Goal: Information Seeking & Learning: Learn about a topic

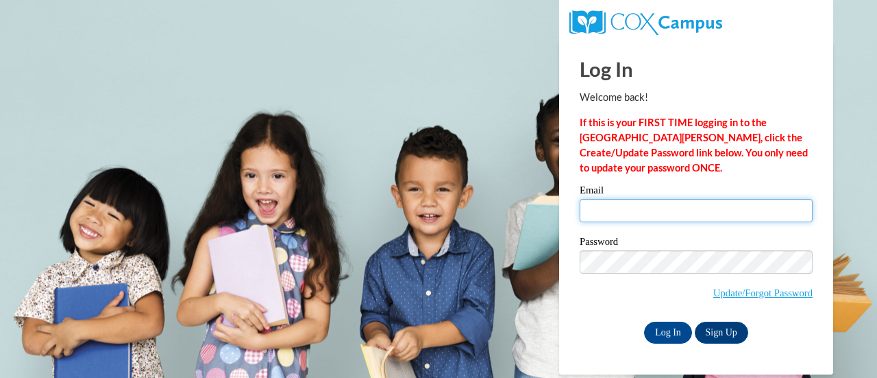
click at [639, 208] on input "Email" at bounding box center [696, 210] width 233 height 23
type input "aperlste@kennesaw.edu"
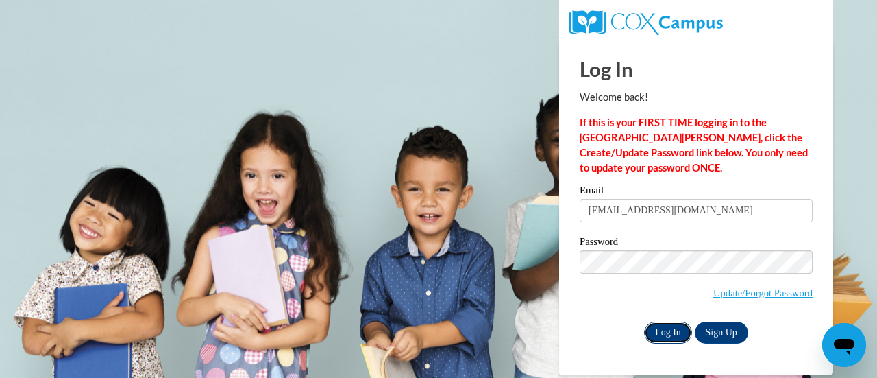
click at [663, 321] on input "Log In" at bounding box center [668, 332] width 48 height 22
click at [665, 330] on input "Log In" at bounding box center [668, 332] width 48 height 22
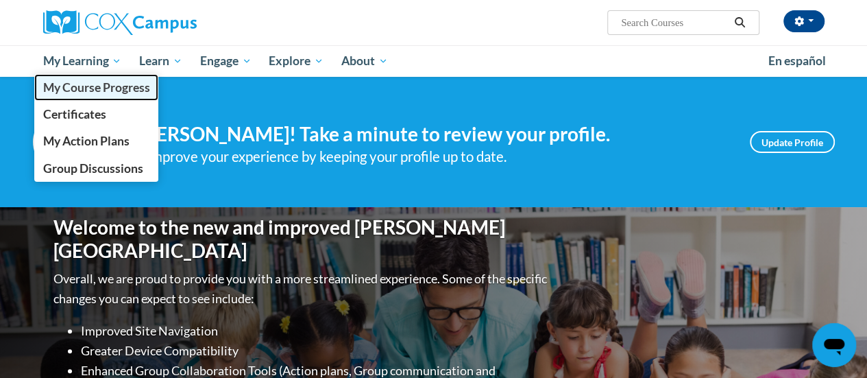
click at [97, 87] on span "My Course Progress" at bounding box center [95, 87] width 107 height 14
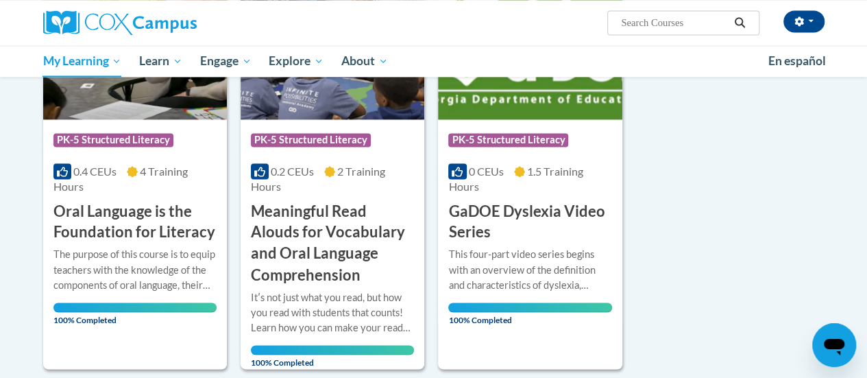
scroll to position [754, 0]
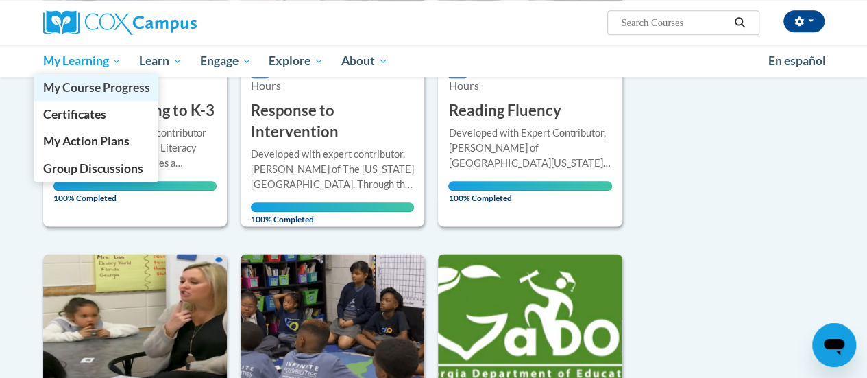
click at [87, 81] on span "My Course Progress" at bounding box center [95, 87] width 107 height 14
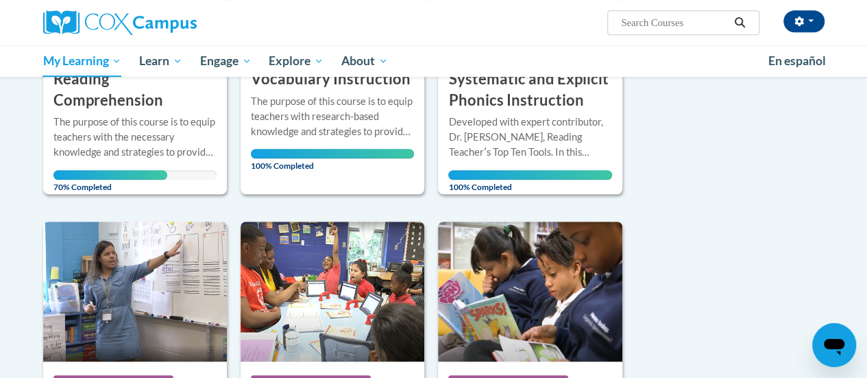
scroll to position [274, 0]
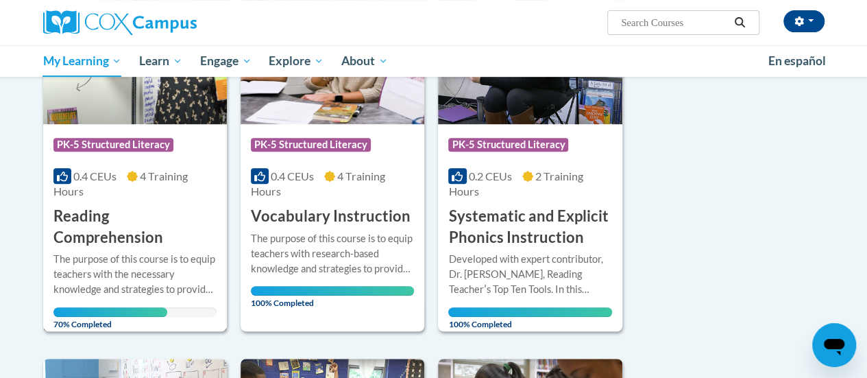
click at [112, 220] on h3 "Reading Comprehension" at bounding box center [134, 227] width 163 height 42
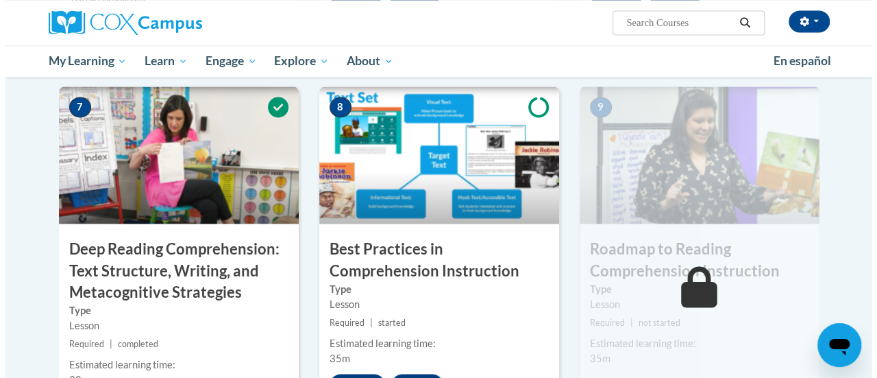
scroll to position [1165, 0]
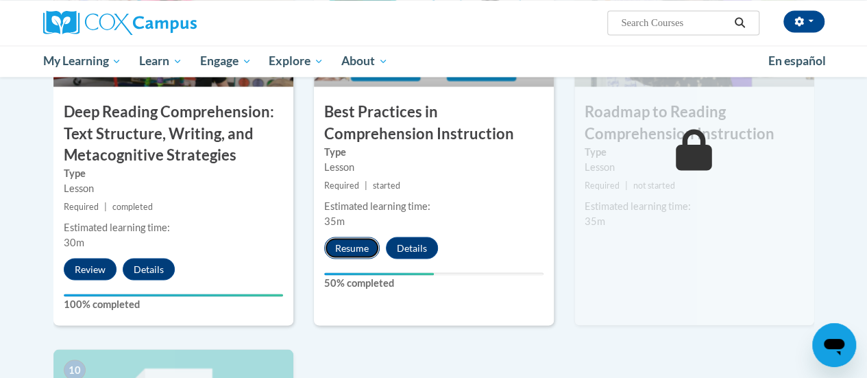
click at [341, 246] on button "Resume" at bounding box center [351, 247] width 55 height 22
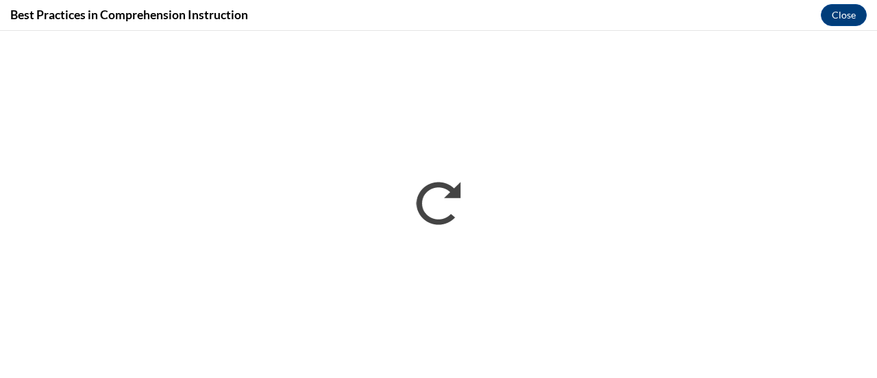
scroll to position [0, 0]
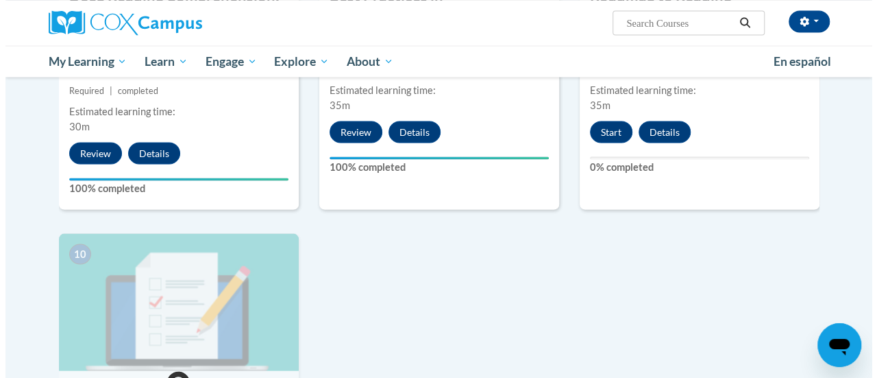
scroll to position [1212, 0]
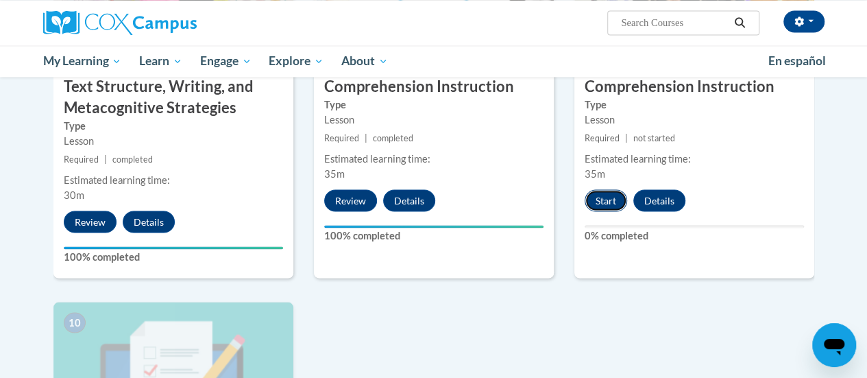
click at [611, 199] on button "Start" at bounding box center [605, 200] width 42 height 22
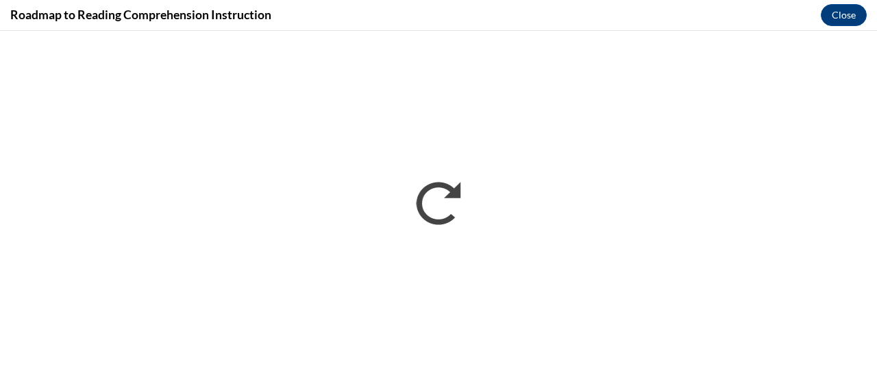
scroll to position [0, 0]
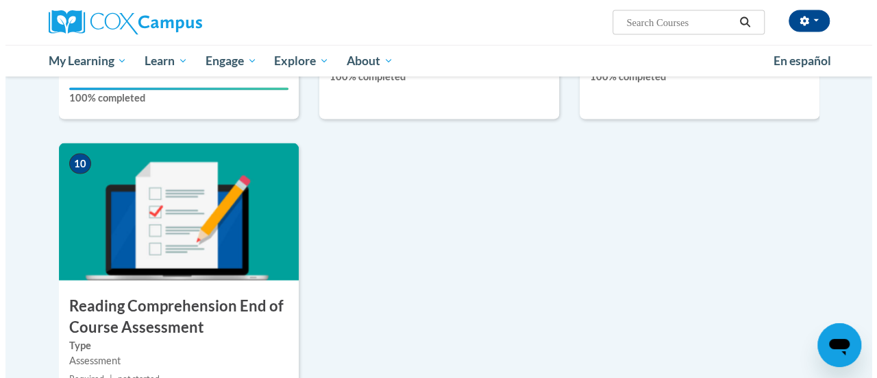
scroll to position [1507, 0]
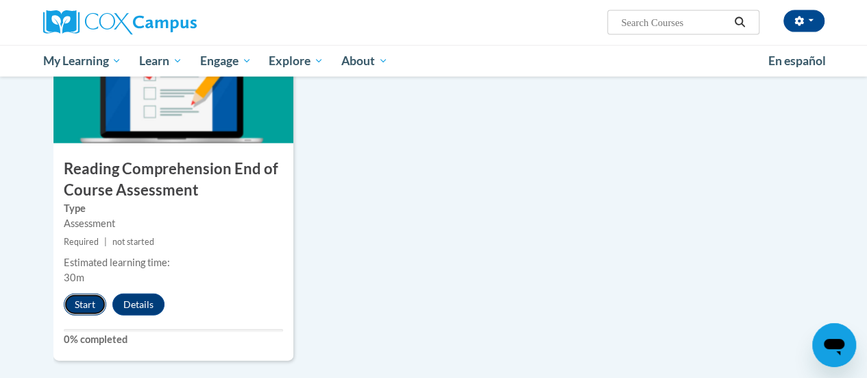
click at [83, 308] on button "Start" at bounding box center [85, 304] width 42 height 22
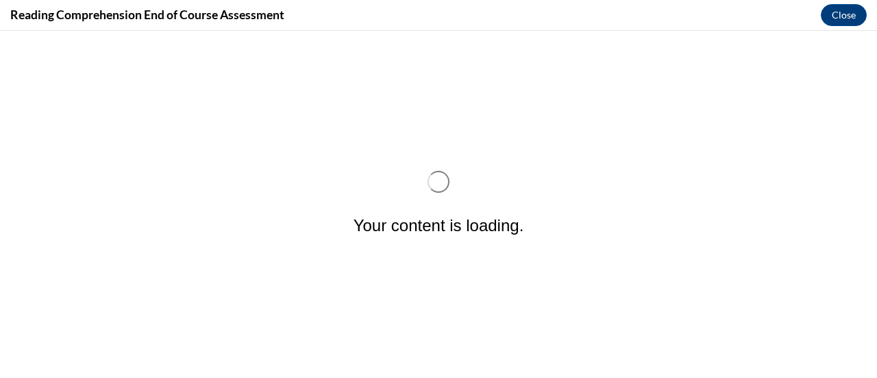
scroll to position [0, 0]
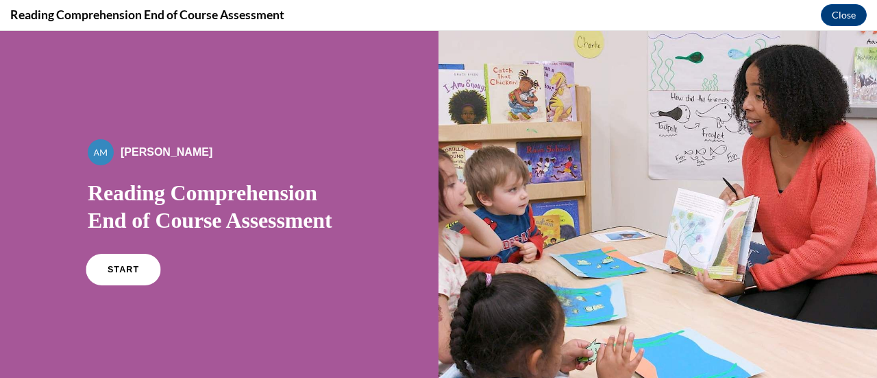
click at [122, 271] on span "START" at bounding box center [124, 269] width 32 height 10
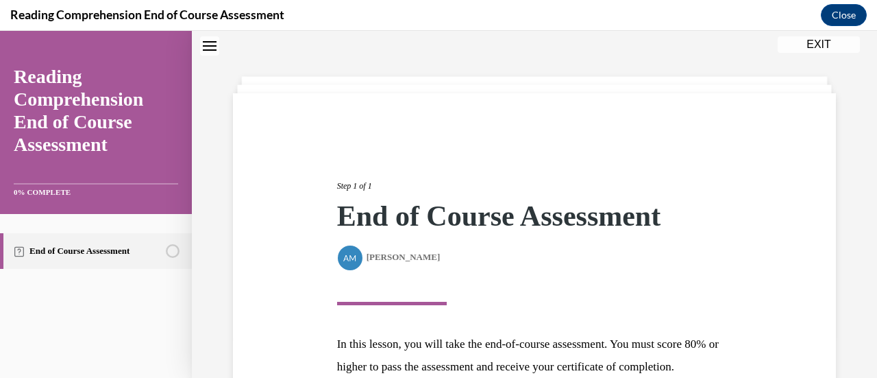
scroll to position [201, 0]
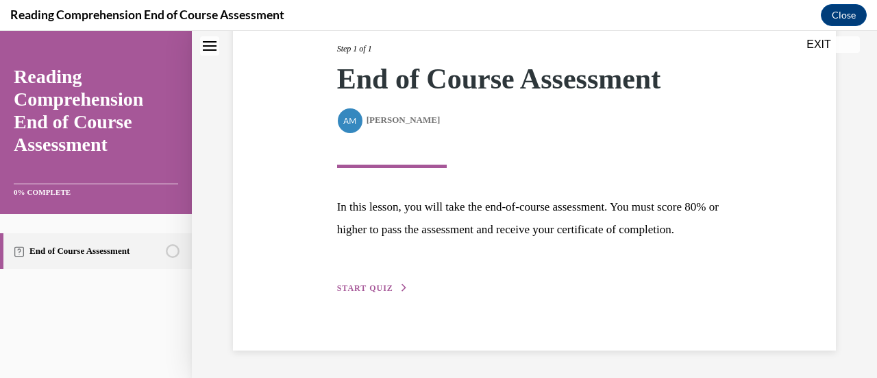
click at [380, 285] on span "START QUIZ" at bounding box center [365, 288] width 56 height 10
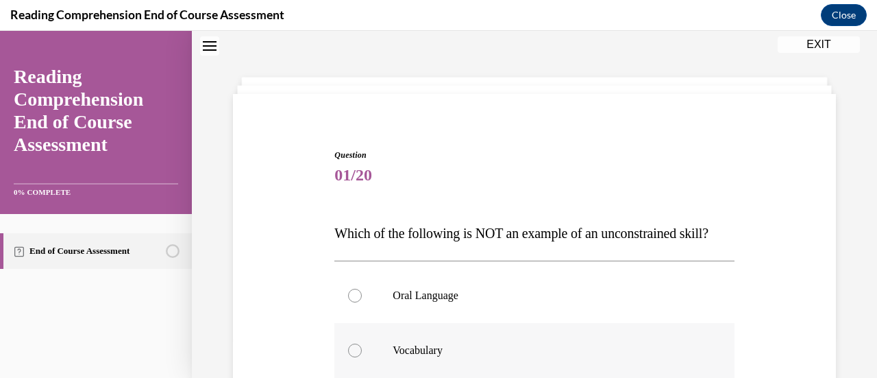
scroll to position [179, 0]
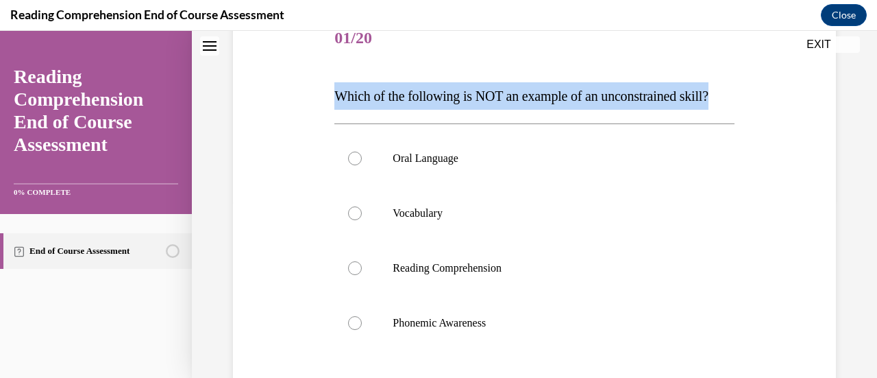
drag, startPoint x: 386, startPoint y: 123, endPoint x: 325, endPoint y: 92, distance: 68.0
click at [325, 92] on div "Question 01/20 Which of the following is NOT an example of an unconstrained ski…" at bounding box center [535, 245] width 610 height 549
copy span "Which of the following is NOT an example of an unconstrained skill?"
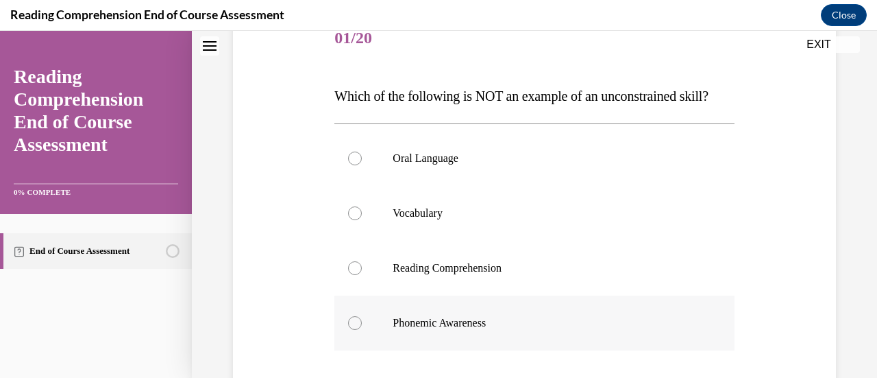
click at [354, 330] on div at bounding box center [355, 323] width 14 height 14
click at [354, 330] on input "Phonemic Awareness" at bounding box center [355, 323] width 14 height 14
radio input "true"
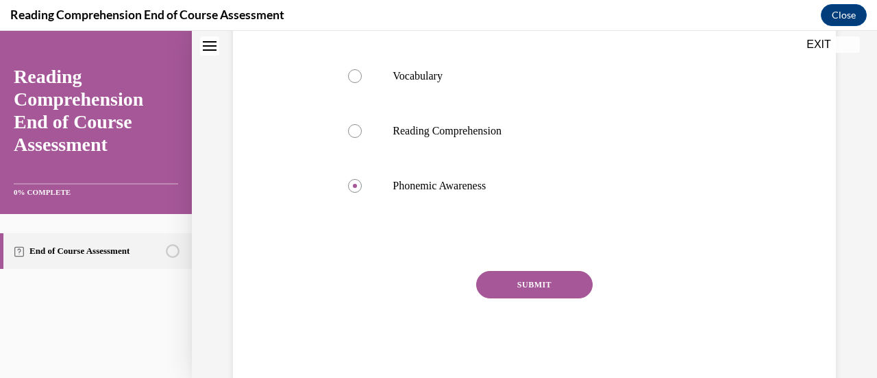
click at [526, 298] on button "SUBMIT" at bounding box center [534, 284] width 116 height 27
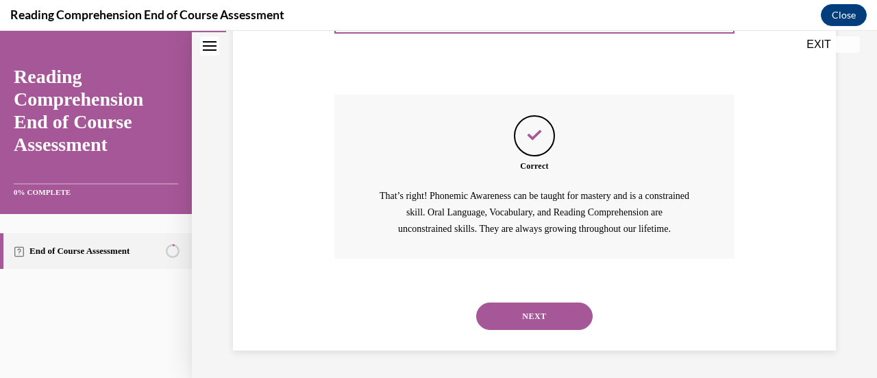
click at [554, 311] on button "NEXT" at bounding box center [534, 315] width 116 height 27
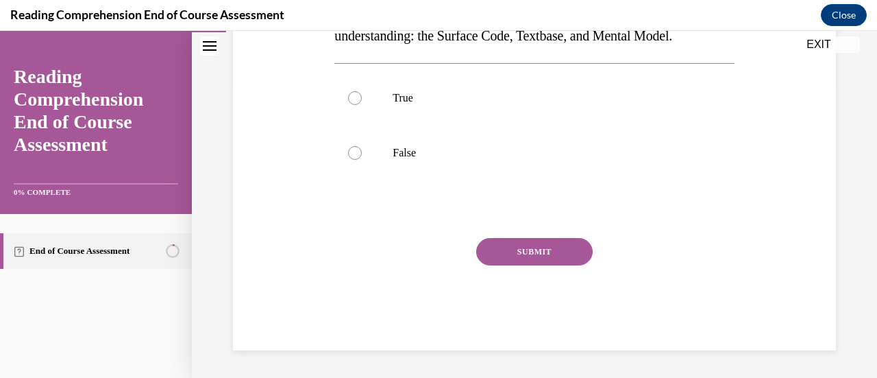
scroll to position [42, 0]
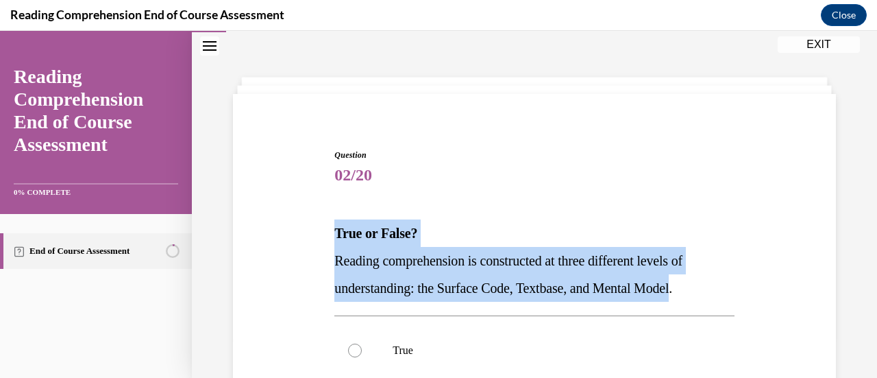
drag, startPoint x: 696, startPoint y: 286, endPoint x: 319, endPoint y: 227, distance: 381.5
click at [319, 227] on div "Question 02/20 True or False? Reading comprehension is constructed at three dif…" at bounding box center [535, 355] width 610 height 495
copy div "True or False? Reading comprehension is constructed at three different levels o…"
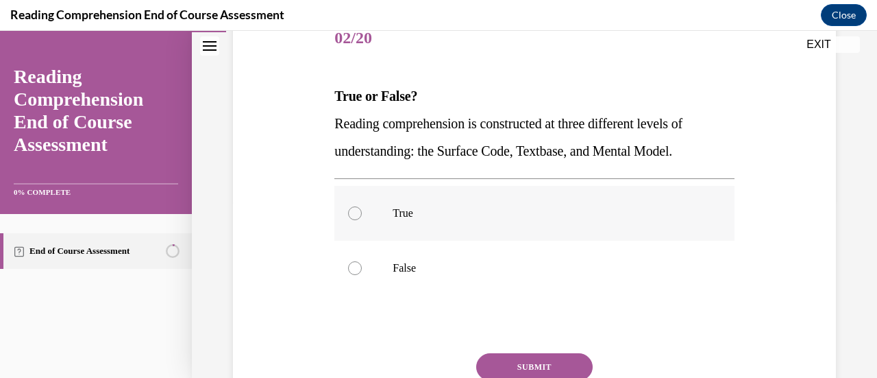
click at [355, 212] on div at bounding box center [355, 213] width 14 height 14
click at [355, 212] on input "True" at bounding box center [355, 213] width 14 height 14
radio input "true"
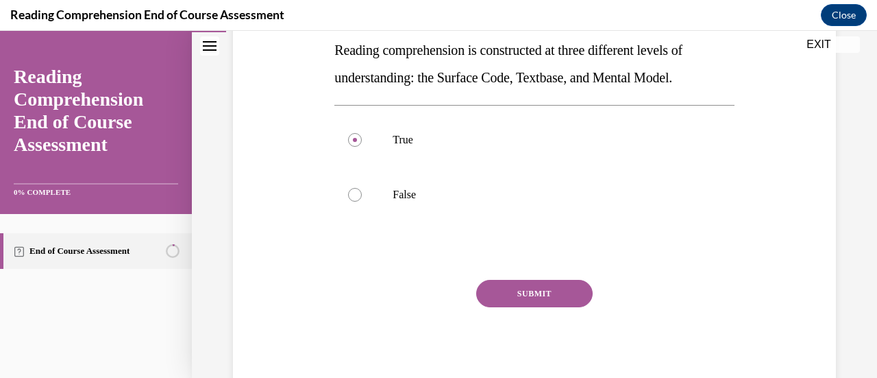
click at [534, 299] on button "SUBMIT" at bounding box center [534, 293] width 116 height 27
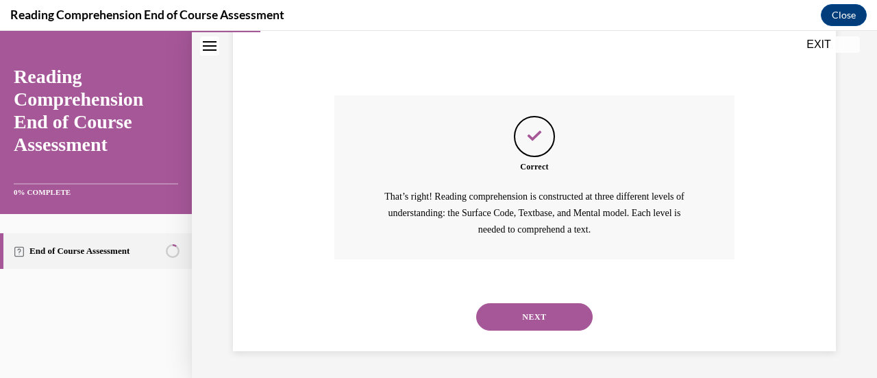
click at [534, 323] on button "NEXT" at bounding box center [534, 316] width 116 height 27
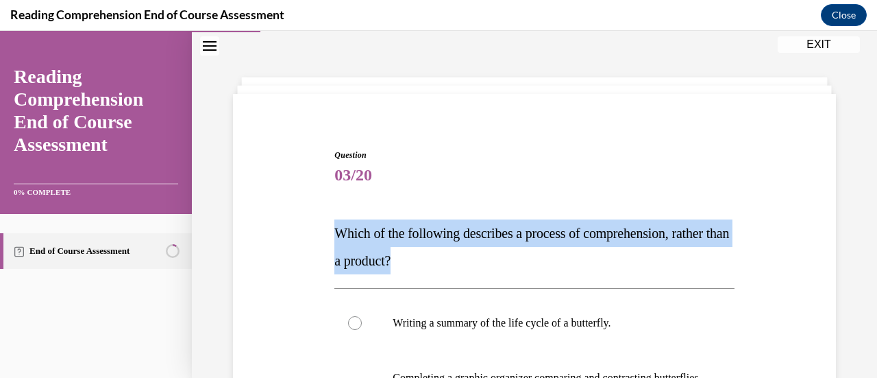
drag, startPoint x: 472, startPoint y: 263, endPoint x: 312, endPoint y: 225, distance: 164.7
copy span "Which of the following describes a process of comprehension, rather than a prod…"
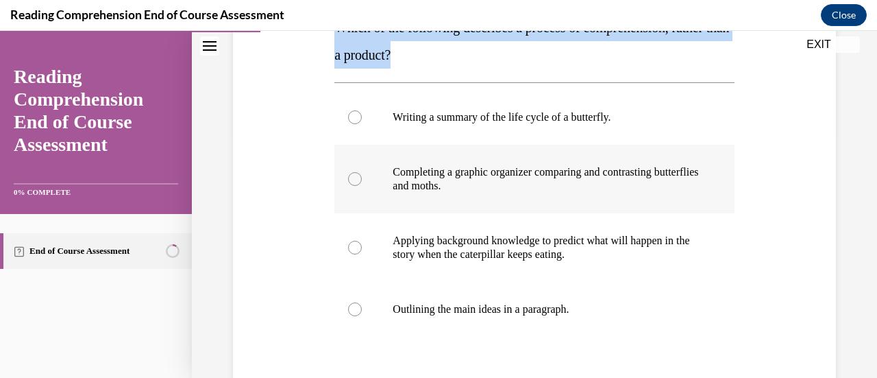
scroll to position [179, 0]
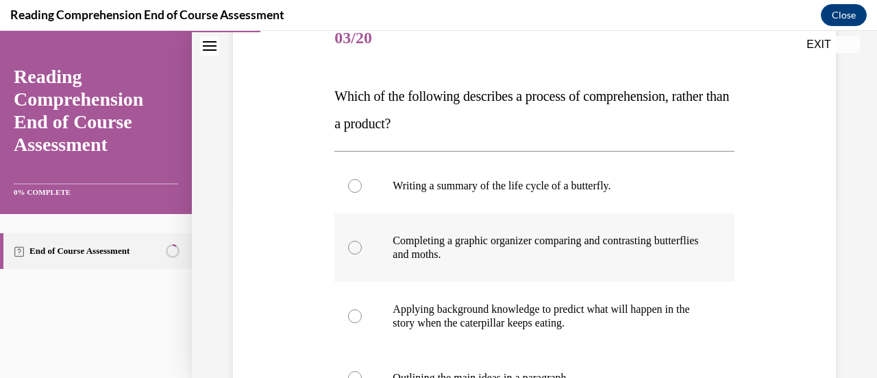
click at [351, 246] on div at bounding box center [355, 247] width 14 height 14
click at [351, 246] on input "Completing a graphic organizer comparing and contrasting butterflies and moths." at bounding box center [355, 247] width 14 height 14
radio input "true"
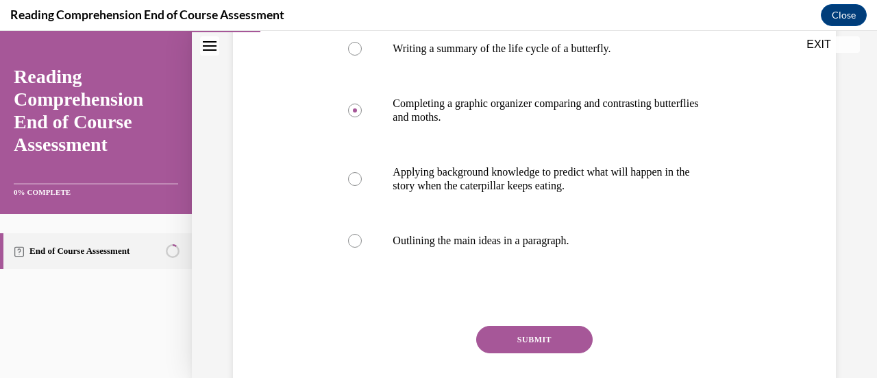
click at [534, 338] on button "SUBMIT" at bounding box center [534, 338] width 116 height 27
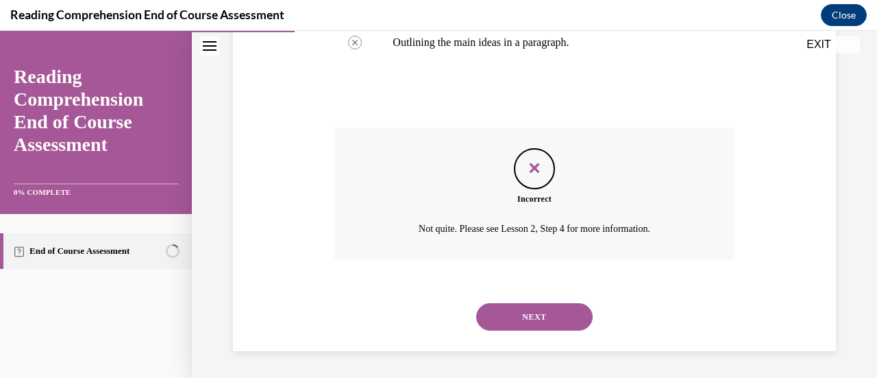
click at [528, 326] on button "NEXT" at bounding box center [534, 316] width 116 height 27
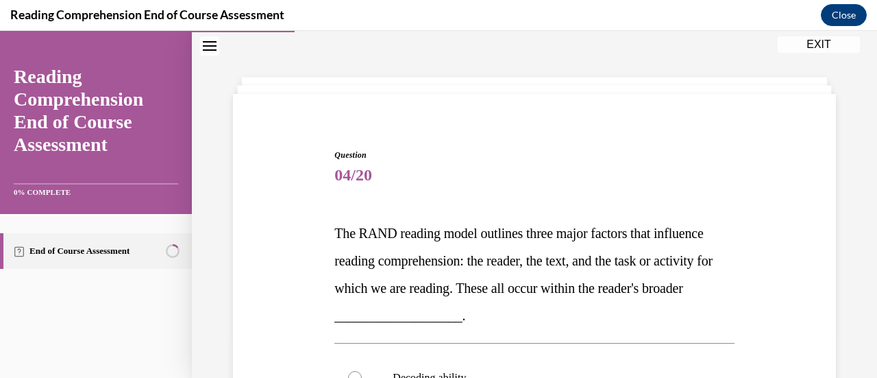
scroll to position [110, 0]
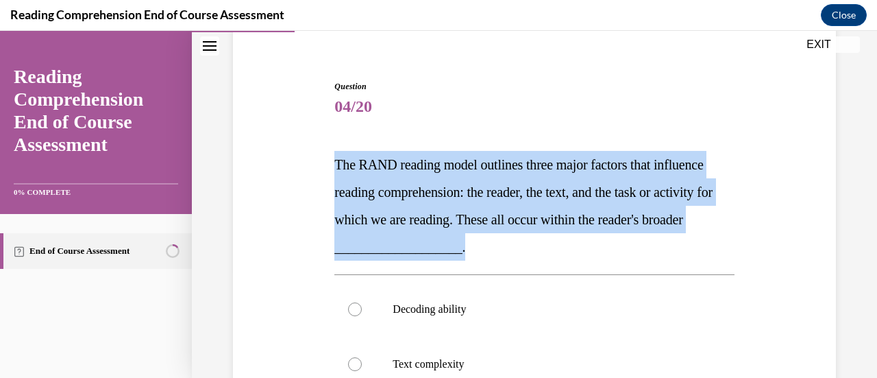
drag, startPoint x: 569, startPoint y: 251, endPoint x: 323, endPoint y: 164, distance: 260.0
click at [323, 164] on div "Question 04/20 The RAND reading model outlines three major factors that influen…" at bounding box center [535, 355] width 610 height 632
copy span "The RAND reading model outlines three major factors that influence reading comp…"
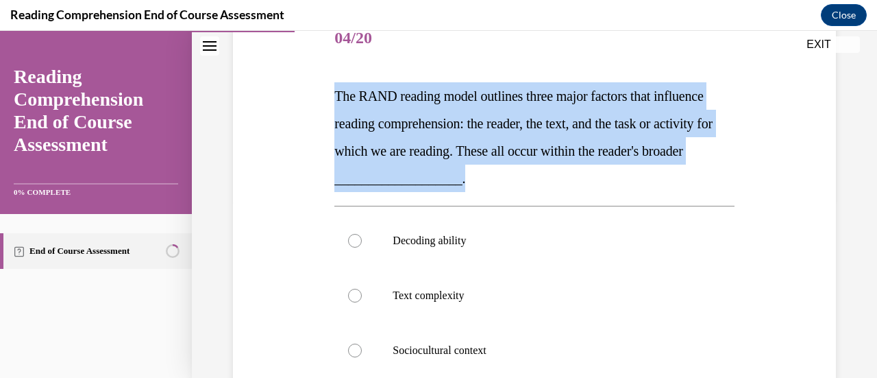
scroll to position [247, 0]
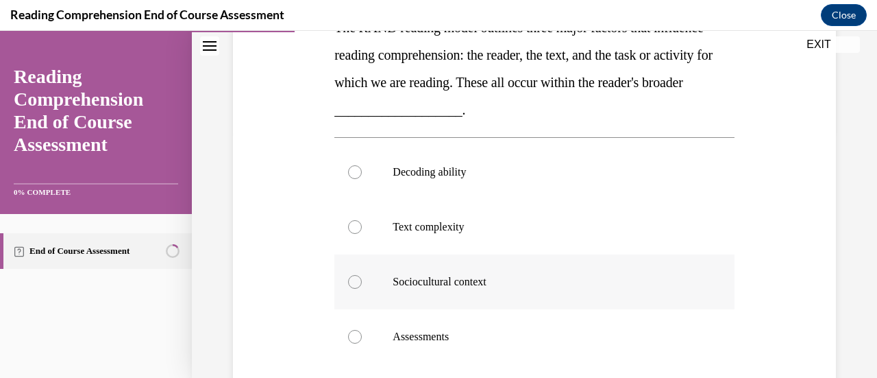
click at [358, 281] on div at bounding box center [355, 282] width 14 height 14
click at [358, 281] on input "Sociocultural context" at bounding box center [355, 282] width 14 height 14
radio input "true"
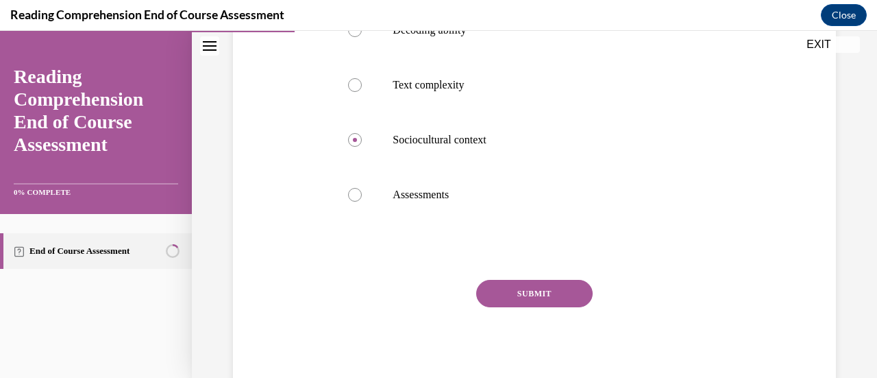
click at [512, 286] on button "SUBMIT" at bounding box center [534, 293] width 116 height 27
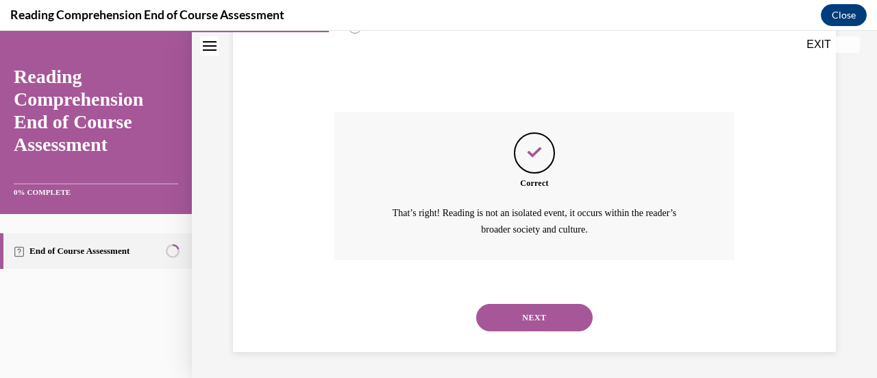
click at [544, 325] on button "NEXT" at bounding box center [534, 317] width 116 height 27
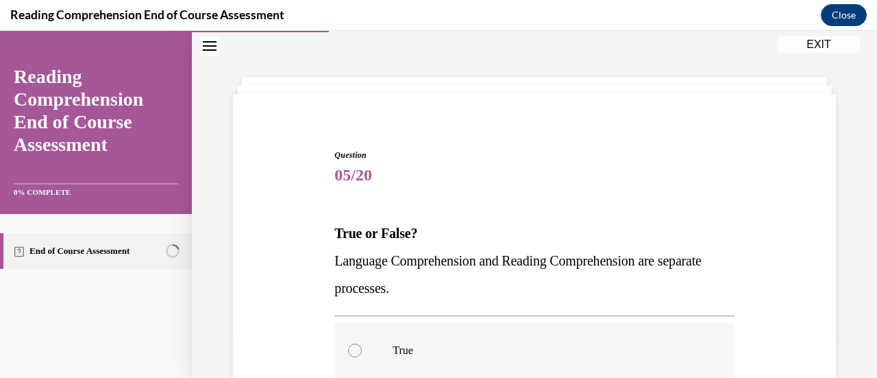
scroll to position [110, 0]
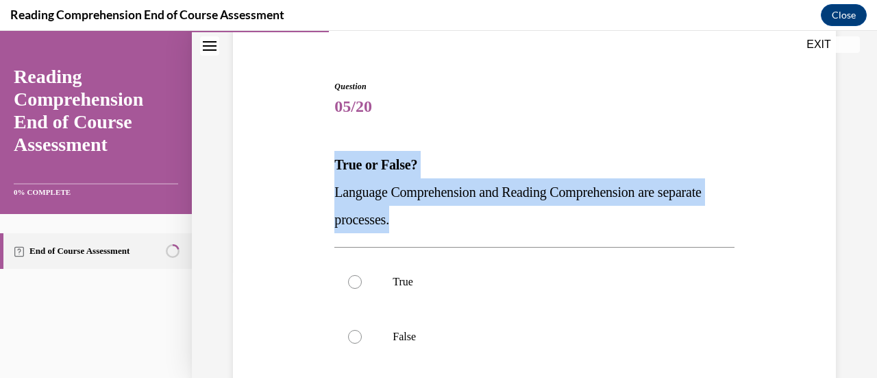
drag, startPoint x: 447, startPoint y: 222, endPoint x: 330, endPoint y: 172, distance: 127.4
click at [331, 172] on div "Question 05/20 True or False? Language Comprehension and Reading Comprehension …" at bounding box center [534, 297] width 406 height 474
copy div "True or False? Language Comprehension and Reading Comprehension are separate pr…"
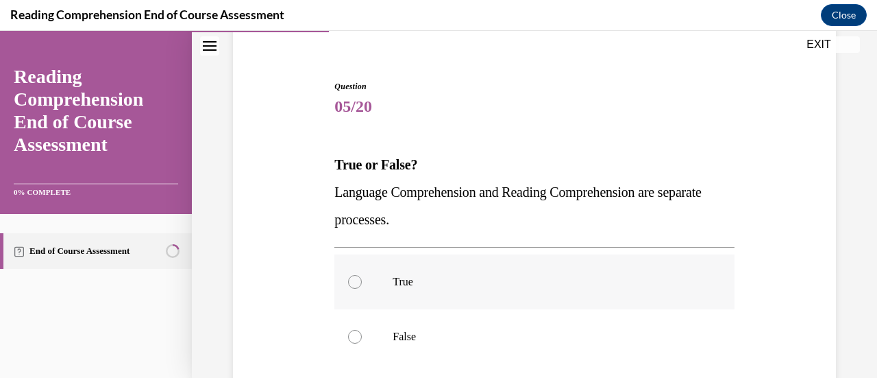
click at [355, 287] on div at bounding box center [355, 282] width 14 height 14
click at [355, 287] on input "True" at bounding box center [355, 282] width 14 height 14
radio input "true"
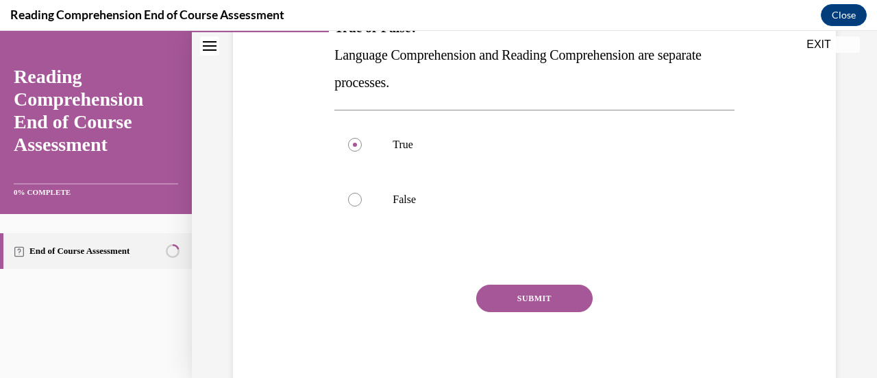
click at [538, 294] on button "SUBMIT" at bounding box center [534, 297] width 116 height 27
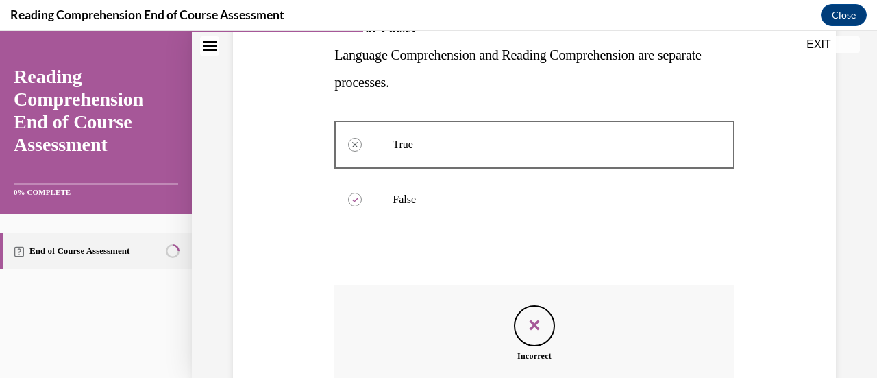
scroll to position [404, 0]
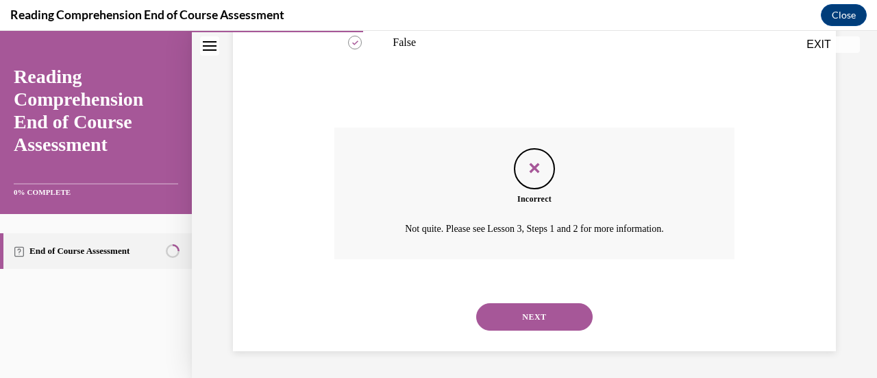
click at [542, 318] on button "NEXT" at bounding box center [534, 316] width 116 height 27
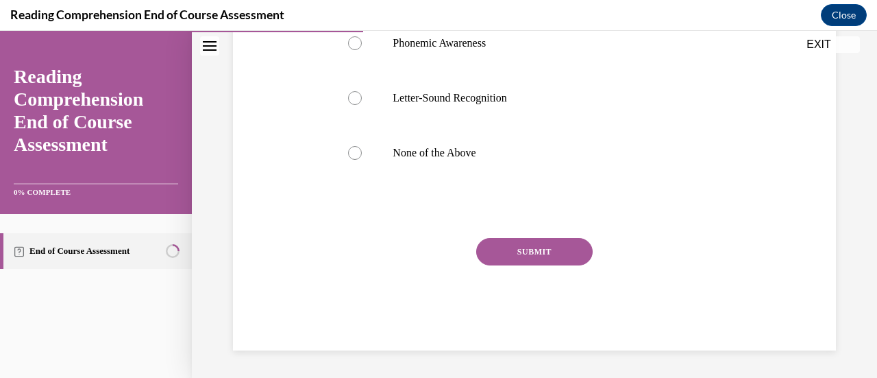
scroll to position [42, 0]
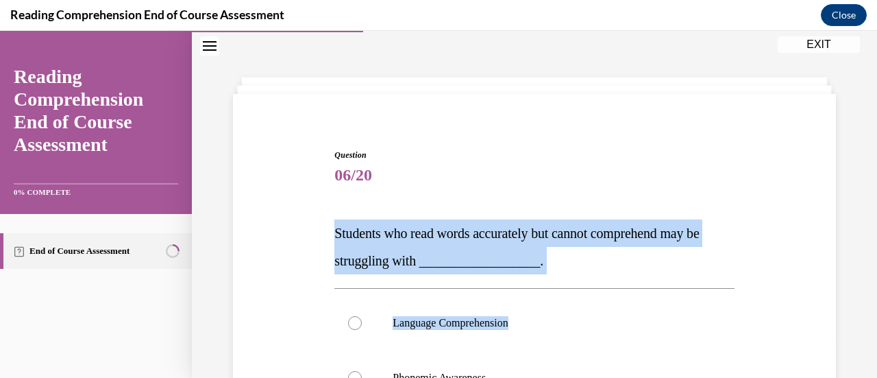
drag, startPoint x: 552, startPoint y: 273, endPoint x: 296, endPoint y: 223, distance: 261.2
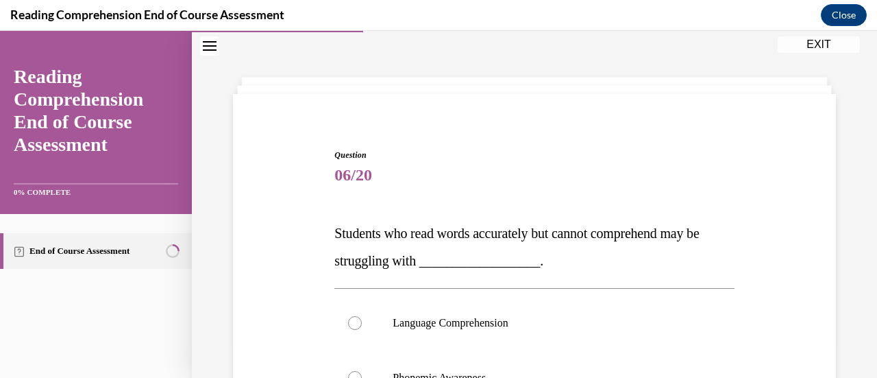
click at [595, 152] on span "Question" at bounding box center [533, 155] width 399 height 12
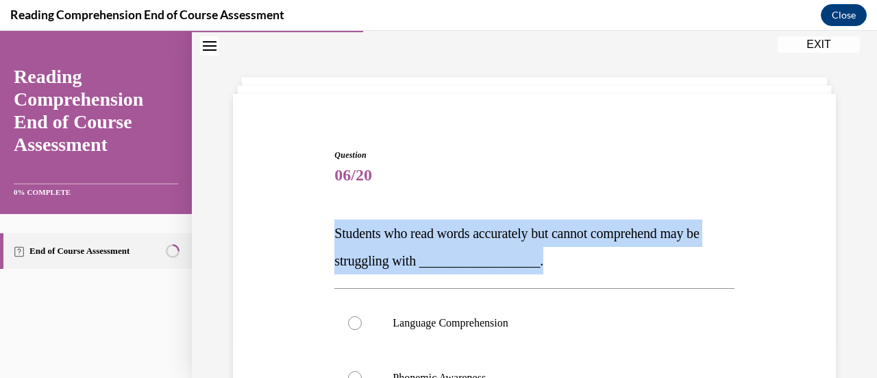
drag, startPoint x: 555, startPoint y: 260, endPoint x: 318, endPoint y: 234, distance: 238.6
copy span "Students who read words accurately but cannot comprehend may be struggling with…"
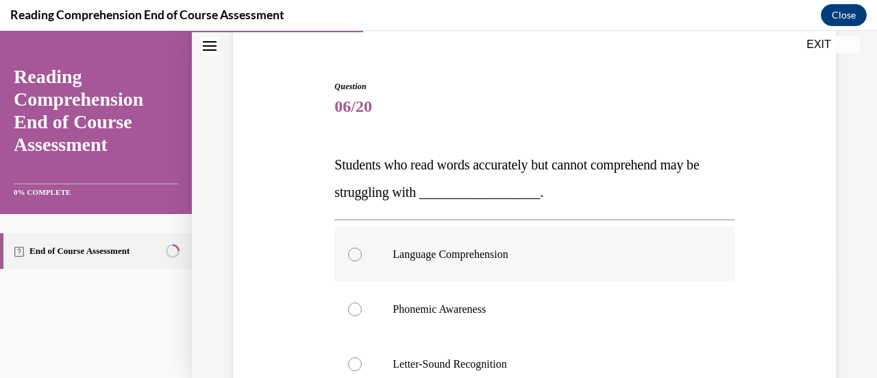
click at [355, 253] on div at bounding box center [355, 254] width 14 height 14
click at [355, 253] on input "Language Comprehension" at bounding box center [355, 254] width 14 height 14
radio input "true"
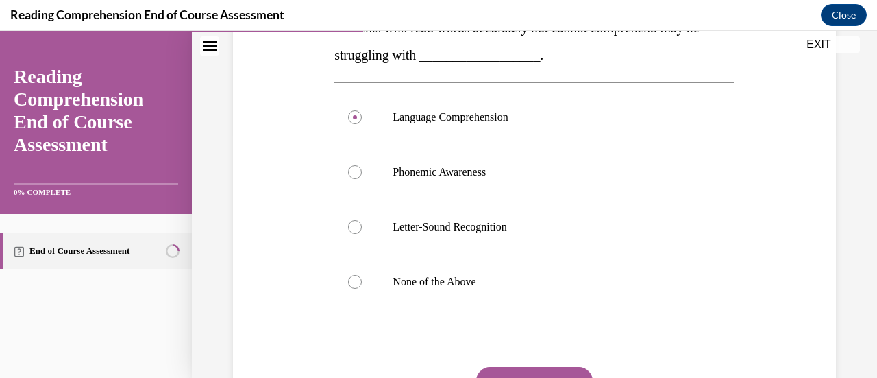
scroll to position [316, 0]
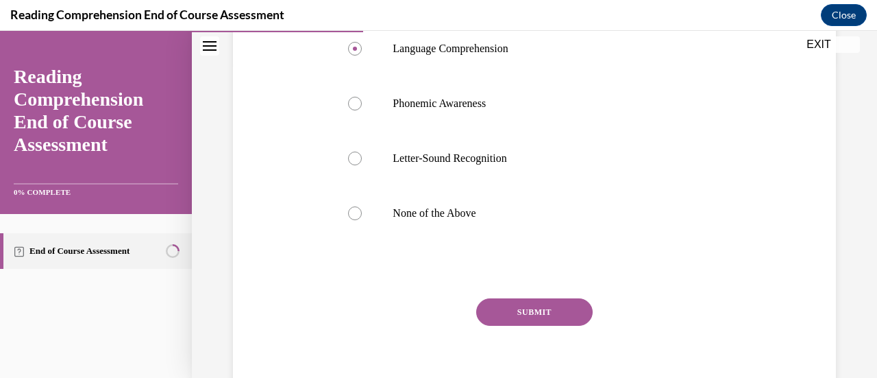
click at [517, 310] on button "SUBMIT" at bounding box center [534, 311] width 116 height 27
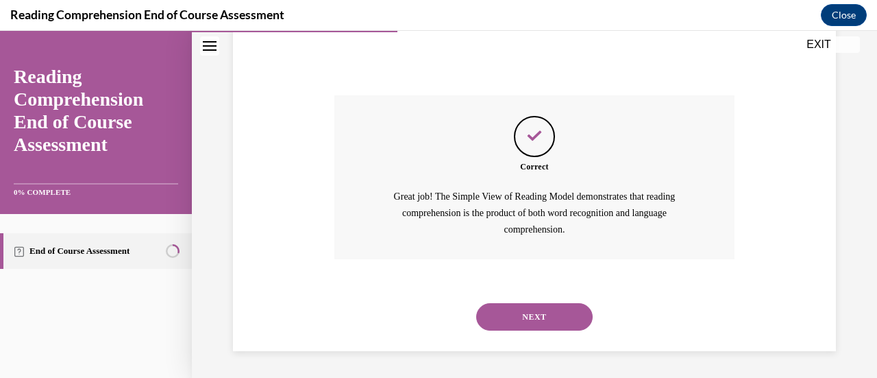
click at [545, 317] on button "NEXT" at bounding box center [534, 316] width 116 height 27
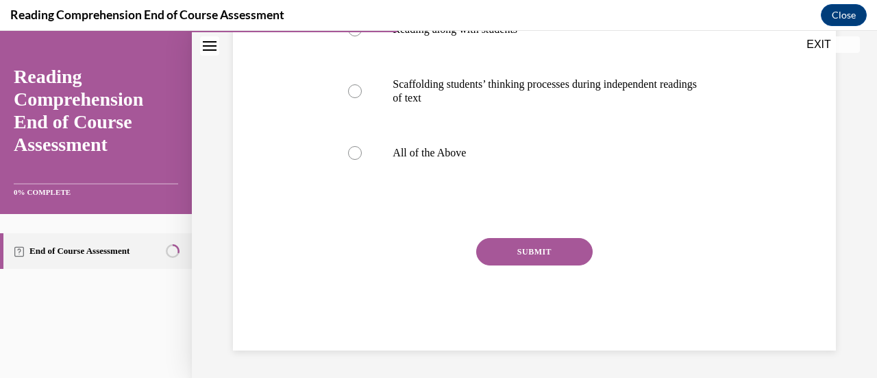
scroll to position [42, 0]
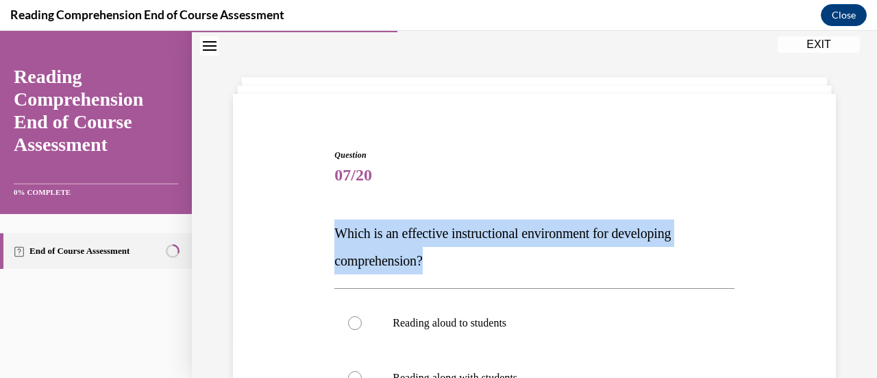
drag, startPoint x: 431, startPoint y: 260, endPoint x: 298, endPoint y: 229, distance: 136.4
copy span "Which is an effective instructional environment for developing comprehension?"
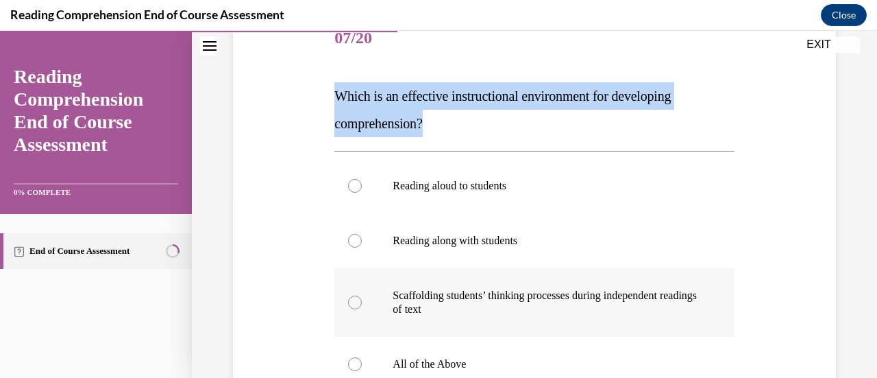
scroll to position [247, 0]
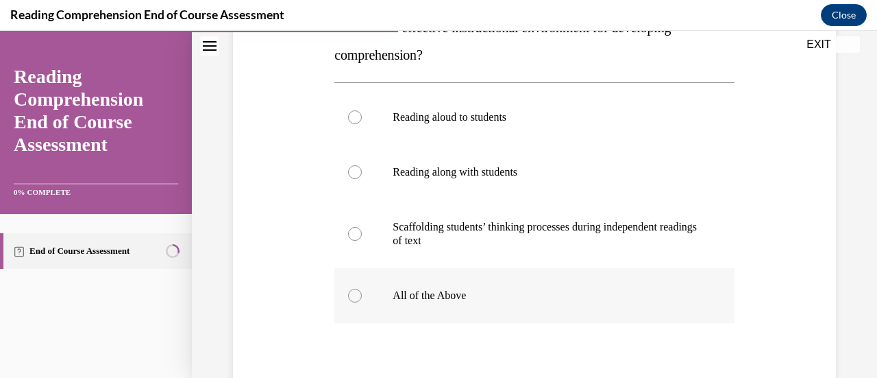
drag, startPoint x: 354, startPoint y: 297, endPoint x: 364, endPoint y: 297, distance: 10.3
click at [354, 297] on div at bounding box center [355, 295] width 14 height 14
click at [354, 297] on input "All of the Above" at bounding box center [355, 295] width 14 height 14
radio input "true"
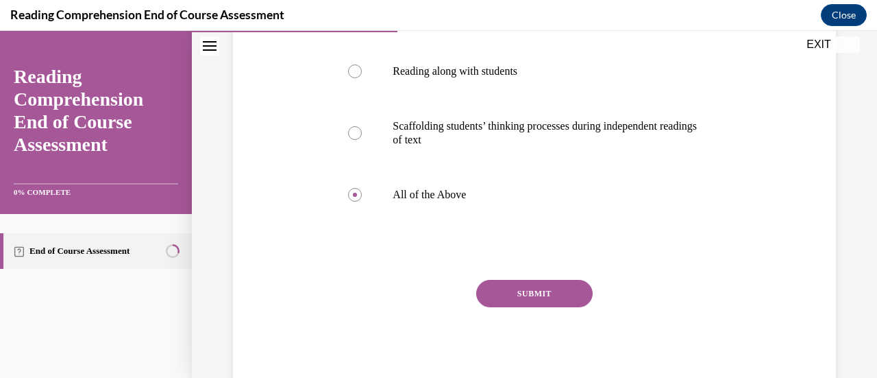
click at [531, 293] on button "SUBMIT" at bounding box center [534, 293] width 116 height 27
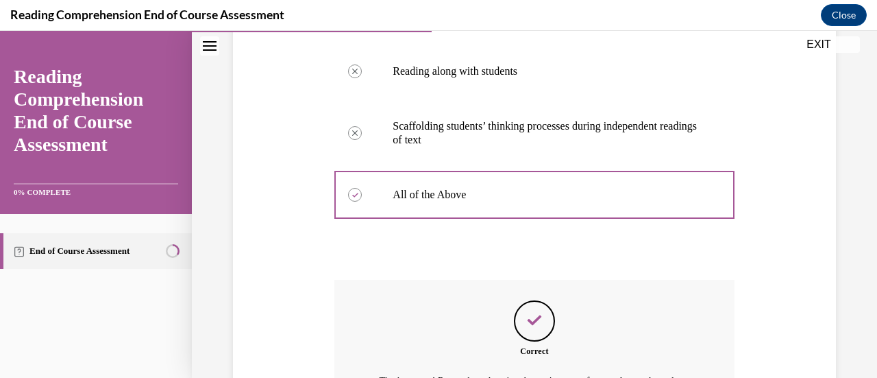
scroll to position [485, 0]
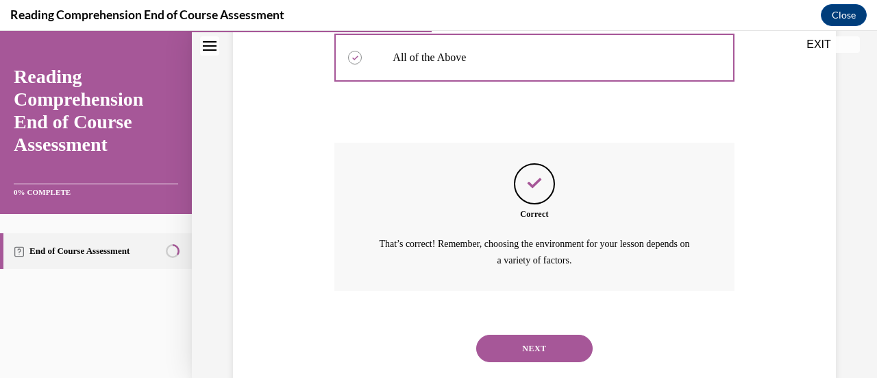
click at [534, 349] on button "NEXT" at bounding box center [534, 347] width 116 height 27
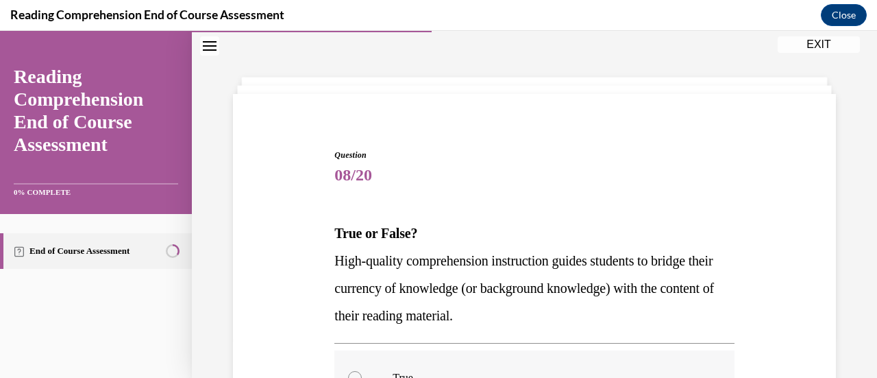
scroll to position [110, 0]
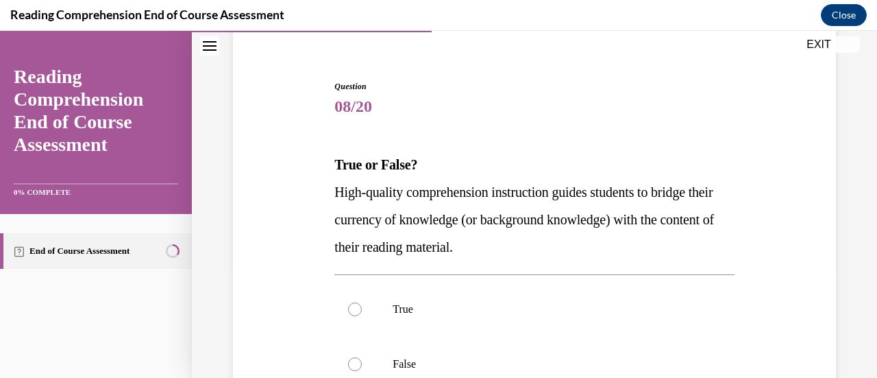
drag, startPoint x: 527, startPoint y: 249, endPoint x: 319, endPoint y: 162, distance: 225.1
click at [319, 162] on div "Question 08/20 True or False? High-quality comprehension instruction guides stu…" at bounding box center [535, 300] width 610 height 522
copy div "True or False? High-quality comprehension instruction guides students to bridge…"
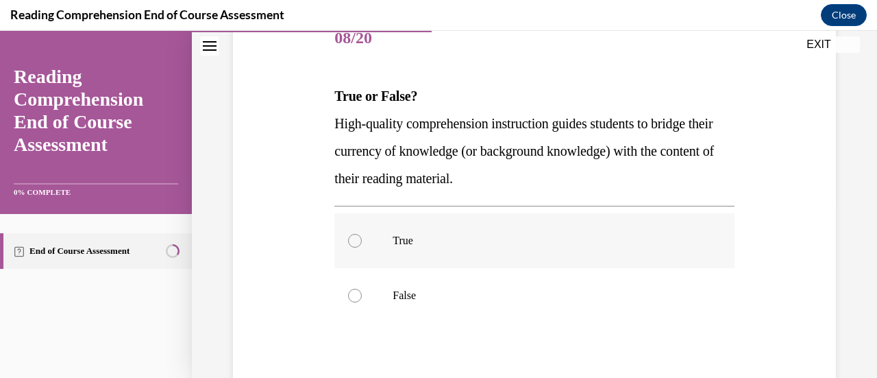
click at [352, 236] on div at bounding box center [355, 241] width 14 height 14
click at [352, 236] on input "True" at bounding box center [355, 241] width 14 height 14
radio input "true"
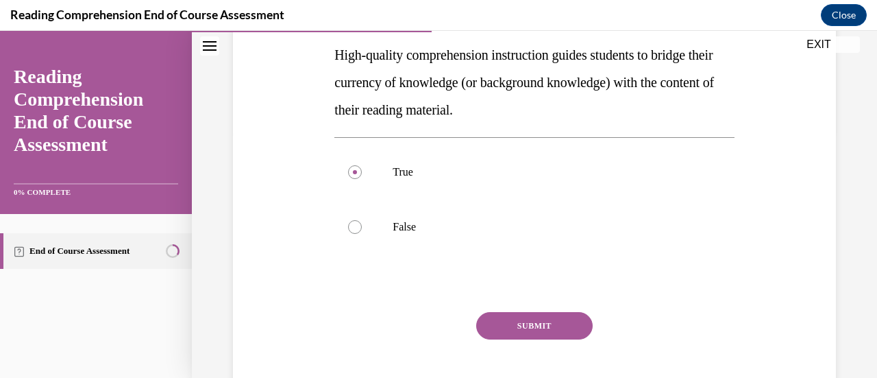
click at [511, 319] on button "SUBMIT" at bounding box center [534, 325] width 116 height 27
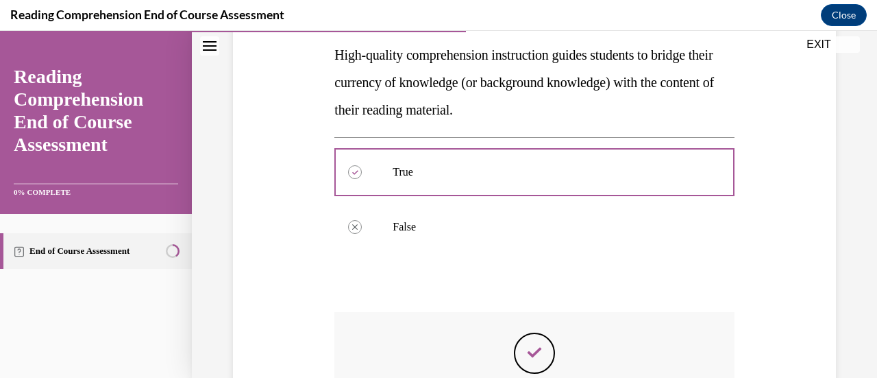
scroll to position [464, 0]
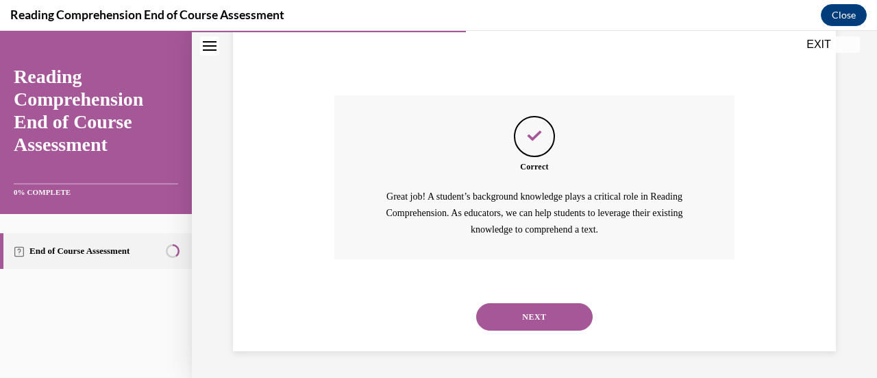
click at [519, 312] on button "NEXT" at bounding box center [534, 316] width 116 height 27
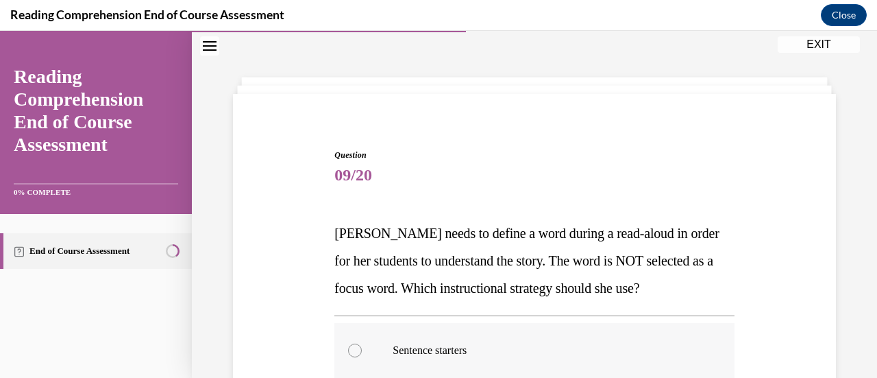
scroll to position [110, 0]
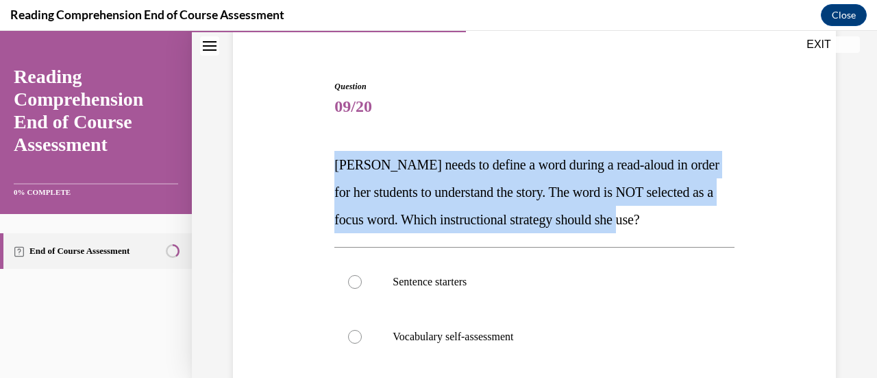
drag, startPoint x: 697, startPoint y: 224, endPoint x: 323, endPoint y: 172, distance: 377.7
click at [323, 172] on div "Question 09/20 Mrs. Ivie needs to define a word during a read-aloud in order fo…" at bounding box center [535, 341] width 610 height 604
copy span "Mrs. Ivie needs to define a word during a read-aloud in order for her students …"
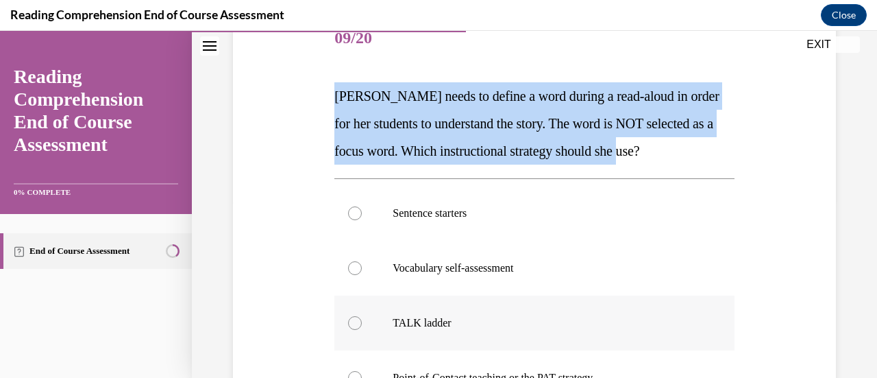
scroll to position [247, 0]
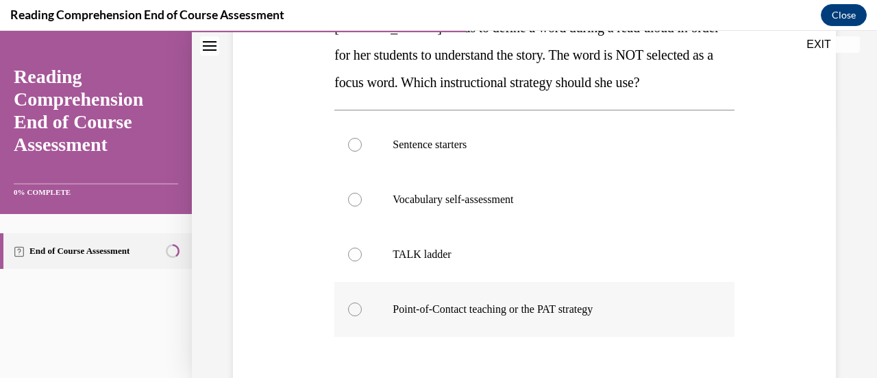
click at [351, 306] on div at bounding box center [355, 309] width 14 height 14
click at [351, 306] on input "Point-of-Contact teaching or the PAT strategy" at bounding box center [355, 309] width 14 height 14
radio input "true"
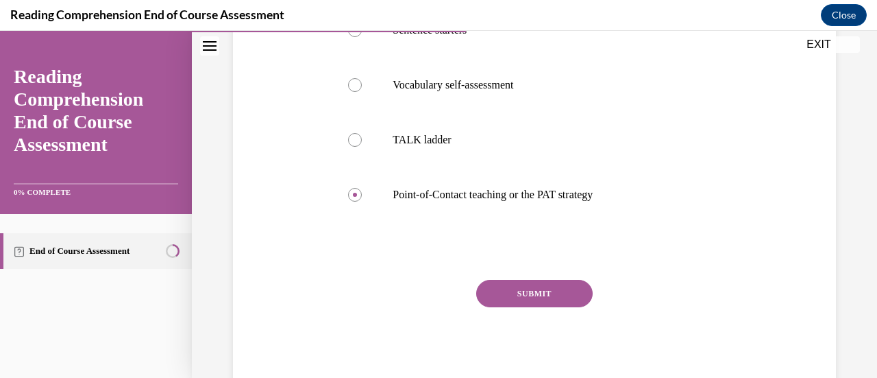
click at [543, 288] on button "SUBMIT" at bounding box center [534, 293] width 116 height 27
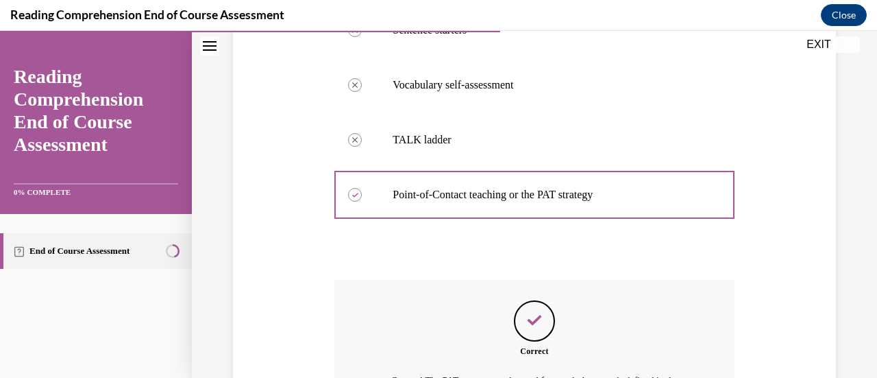
scroll to position [499, 0]
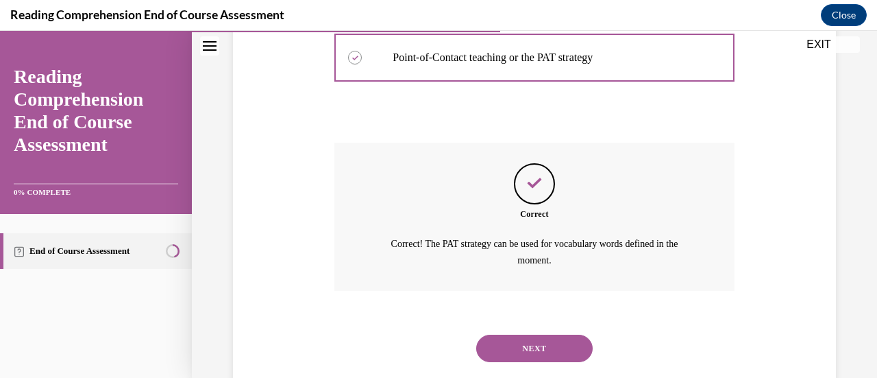
drag, startPoint x: 541, startPoint y: 330, endPoint x: 541, endPoint y: 338, distance: 8.9
click at [541, 331] on div "NEXT" at bounding box center [533, 348] width 399 height 55
click at [540, 344] on button "NEXT" at bounding box center [534, 347] width 116 height 27
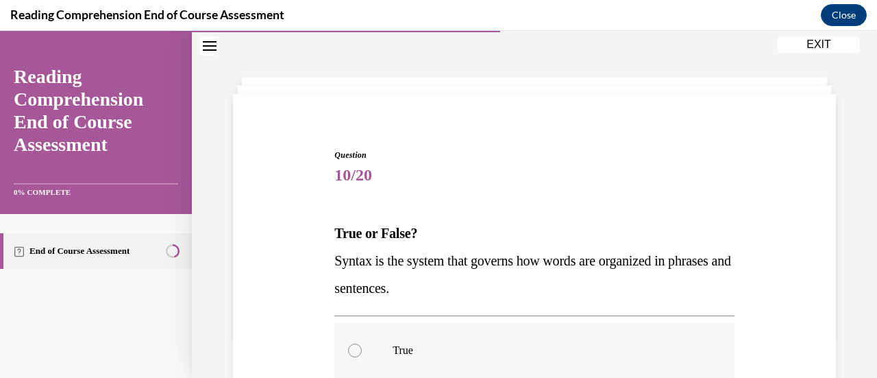
scroll to position [110, 0]
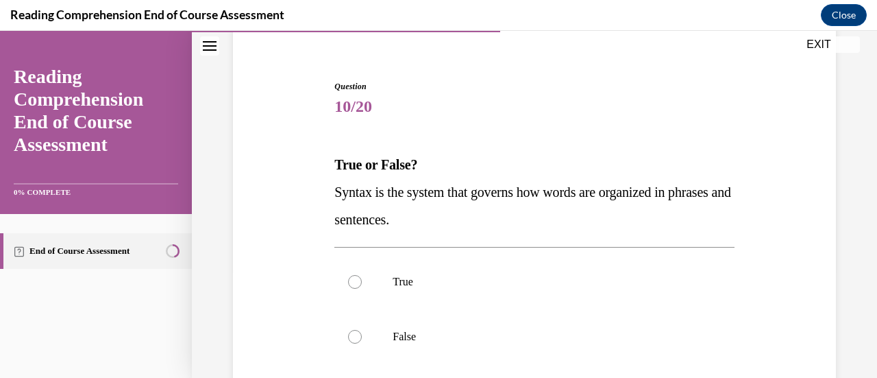
drag, startPoint x: 465, startPoint y: 224, endPoint x: 281, endPoint y: 158, distance: 195.9
click at [281, 158] on div "Question 10/20 True or False? Syntax is the system that governs how words are o…" at bounding box center [535, 286] width 610 height 495
copy div "True or False? Syntax is the system that governs how words are organized in phr…"
click at [355, 285] on div at bounding box center [355, 282] width 14 height 14
click at [355, 285] on input "True" at bounding box center [355, 282] width 14 height 14
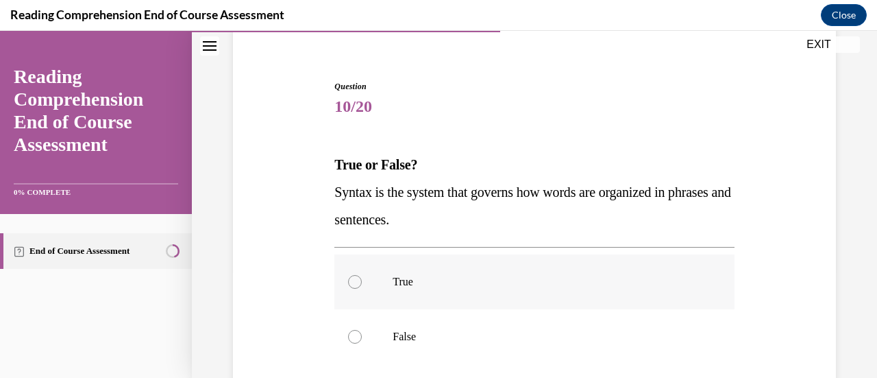
radio input "true"
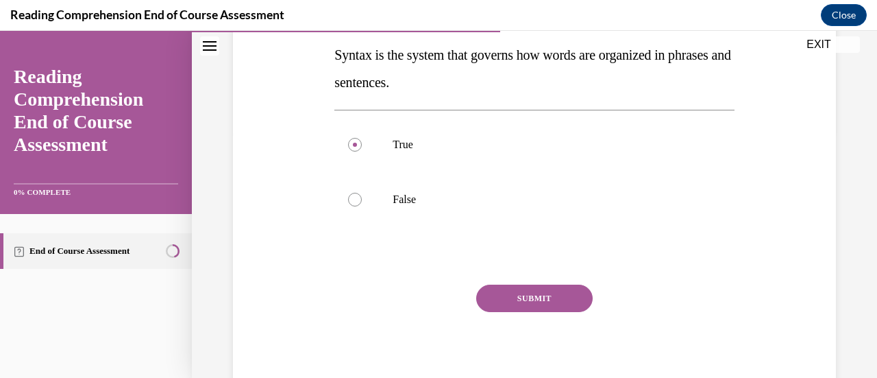
click at [532, 304] on button "SUBMIT" at bounding box center [534, 297] width 116 height 27
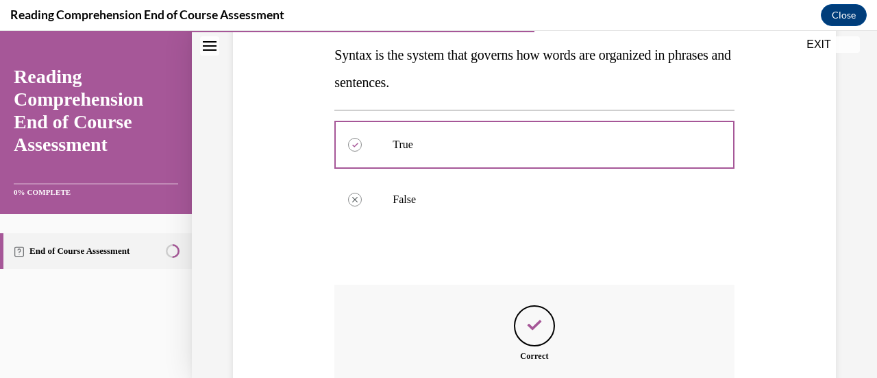
scroll to position [420, 0]
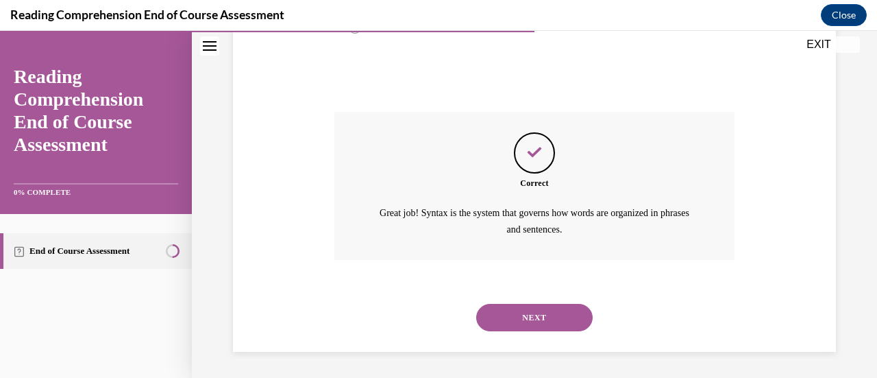
click at [523, 325] on button "NEXT" at bounding box center [534, 317] width 116 height 27
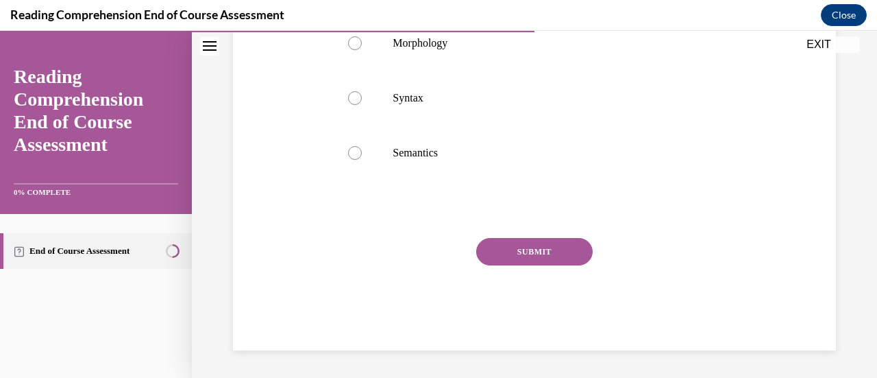
scroll to position [42, 0]
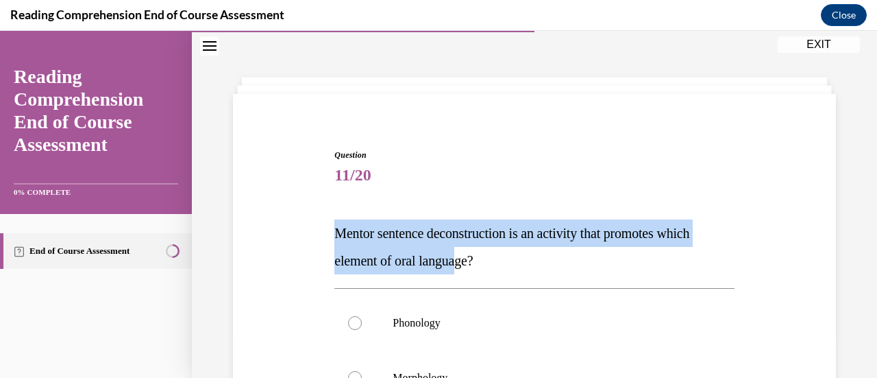
drag, startPoint x: 463, startPoint y: 262, endPoint x: 310, endPoint y: 239, distance: 155.2
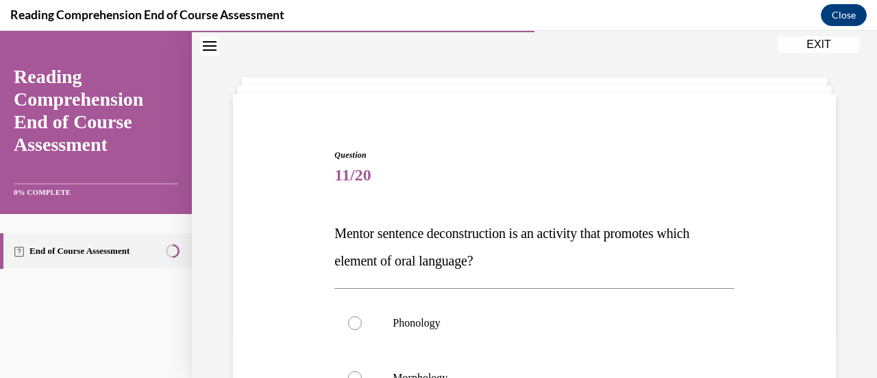
drag, startPoint x: 543, startPoint y: 270, endPoint x: 515, endPoint y: 265, distance: 28.5
click at [541, 270] on p "Mentor sentence deconstruction is an activity that promotes which element of or…" at bounding box center [533, 246] width 399 height 55
drag, startPoint x: 463, startPoint y: 266, endPoint x: 318, endPoint y: 227, distance: 150.4
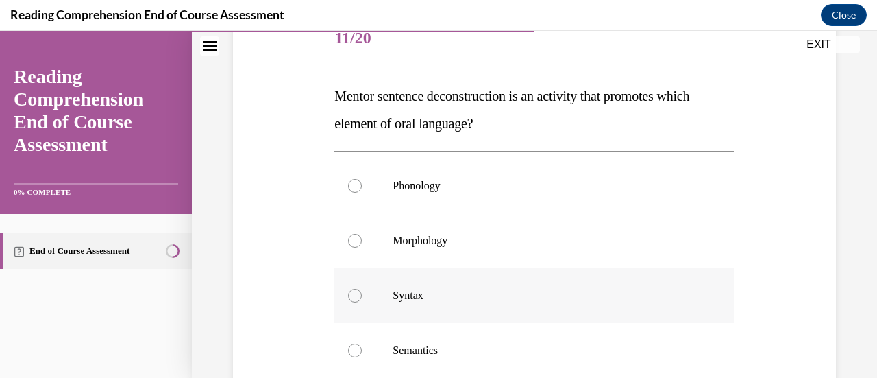
scroll to position [247, 0]
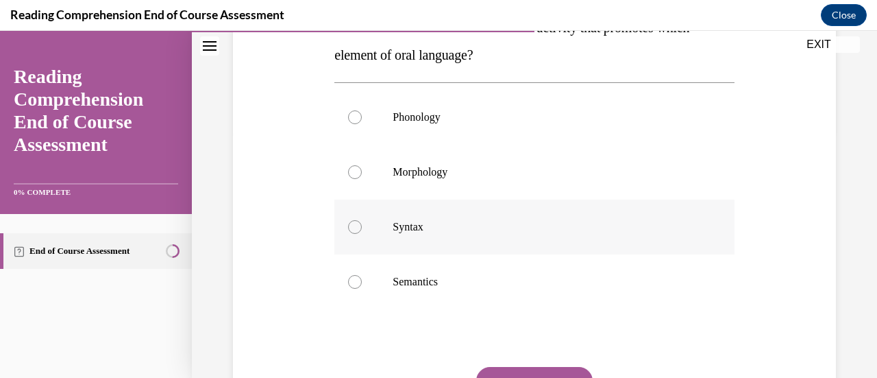
click at [354, 232] on div at bounding box center [355, 227] width 14 height 14
click at [354, 232] on input "Syntax" at bounding box center [355, 227] width 14 height 14
radio input "true"
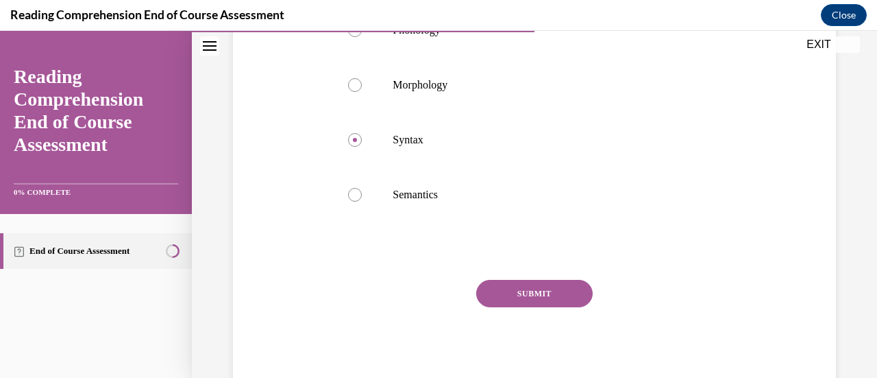
click at [524, 295] on button "SUBMIT" at bounding box center [534, 293] width 116 height 27
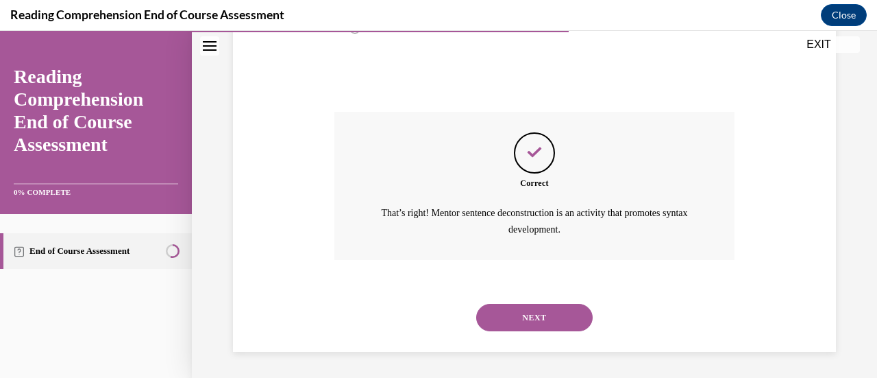
click at [518, 310] on button "NEXT" at bounding box center [534, 317] width 116 height 27
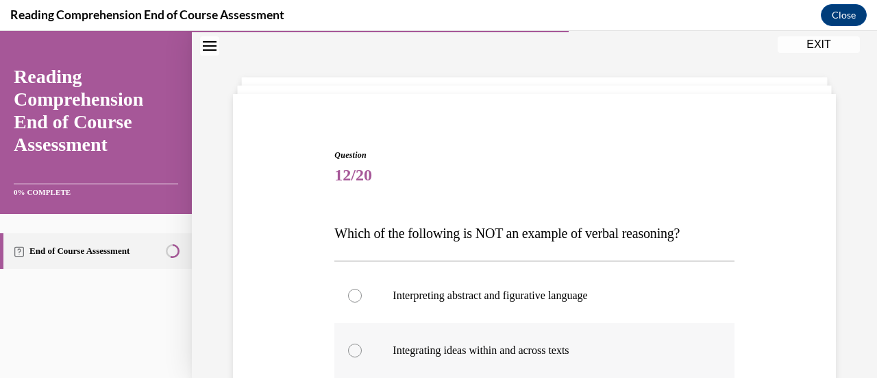
scroll to position [110, 0]
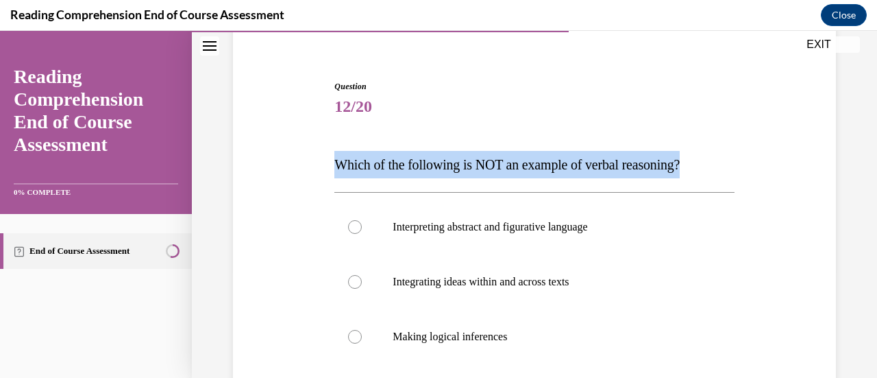
drag, startPoint x: 750, startPoint y: 159, endPoint x: 325, endPoint y: 158, distance: 424.8
click at [325, 158] on div "Question 12/20 Which of the following is NOT an example of verbal reasoning? In…" at bounding box center [535, 313] width 610 height 549
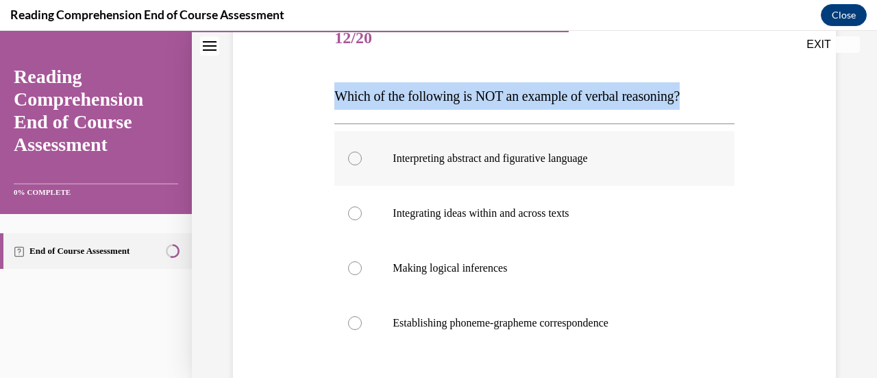
scroll to position [247, 0]
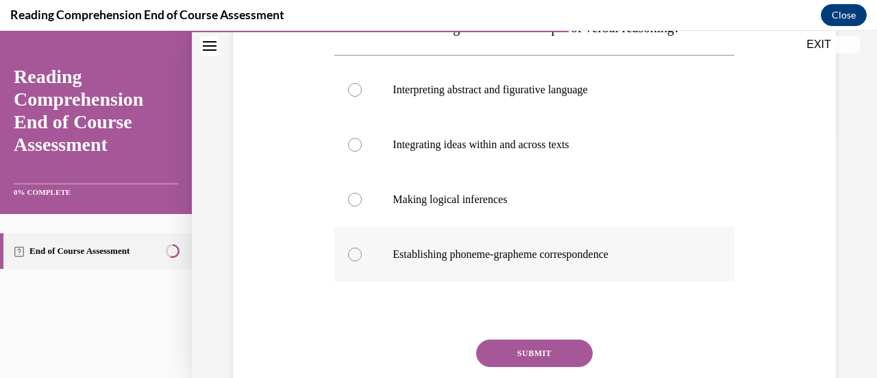
click at [356, 254] on div at bounding box center [355, 254] width 14 height 14
click at [356, 254] on input "Establishing phoneme-grapheme correspondence" at bounding box center [355, 254] width 14 height 14
radio input "true"
click at [529, 358] on button "SUBMIT" at bounding box center [534, 352] width 116 height 27
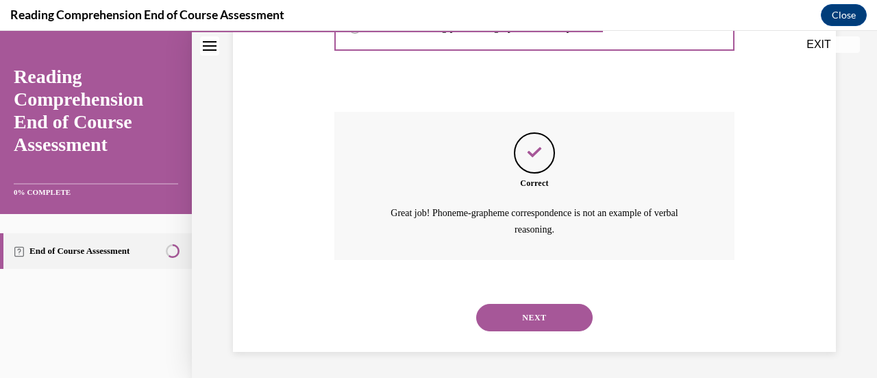
click at [556, 316] on button "NEXT" at bounding box center [534, 317] width 116 height 27
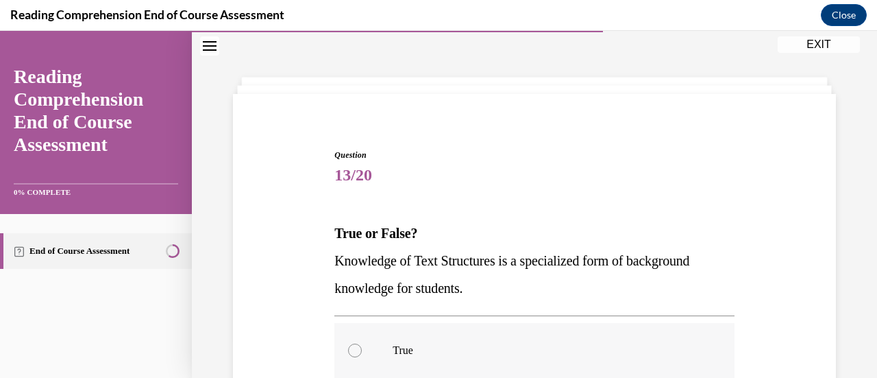
scroll to position [110, 0]
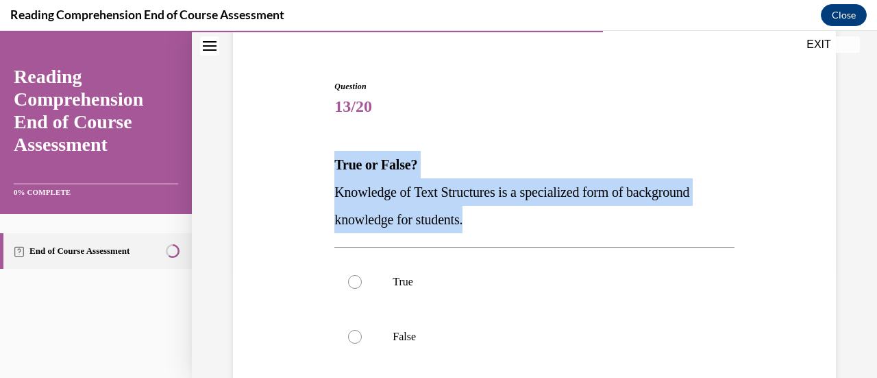
drag, startPoint x: 489, startPoint y: 220, endPoint x: 334, endPoint y: 161, distance: 165.7
click at [334, 161] on div "True or False? Knowledge of Text Structures is a specialized form of background…" at bounding box center [533, 192] width 399 height 82
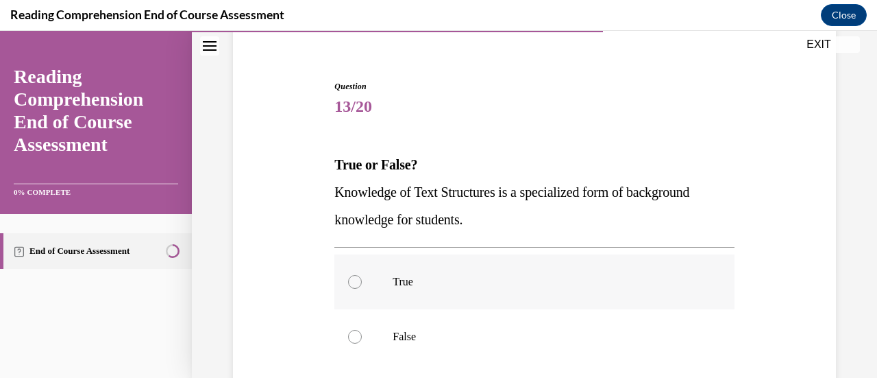
click at [358, 286] on label "True" at bounding box center [533, 281] width 399 height 55
click at [358, 286] on input "True" at bounding box center [355, 282] width 14 height 14
radio input "true"
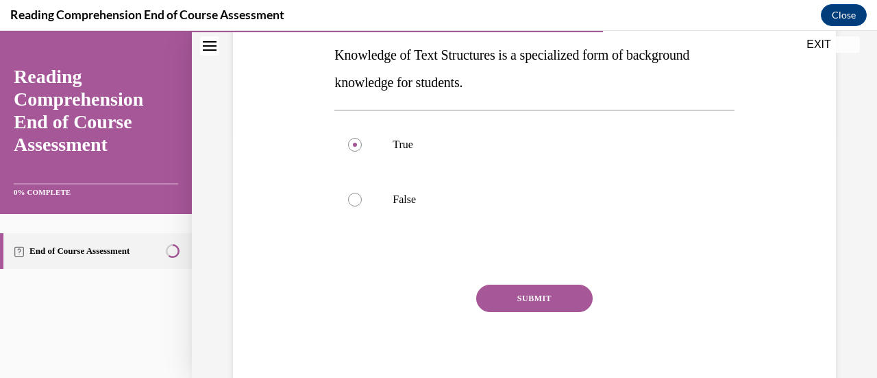
click at [542, 310] on button "SUBMIT" at bounding box center [534, 297] width 116 height 27
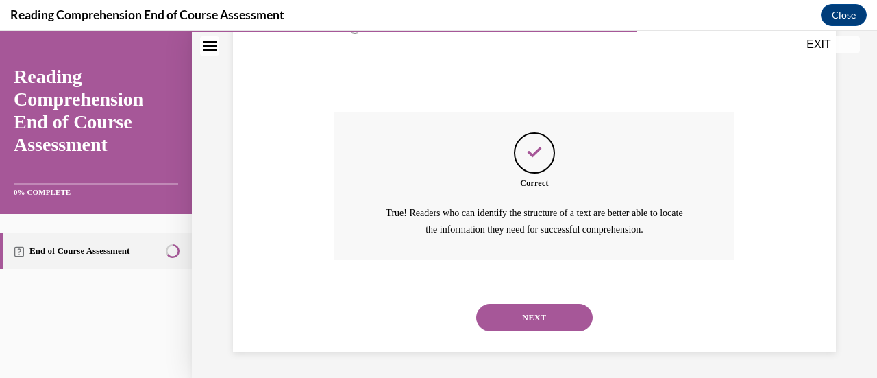
click at [521, 311] on button "NEXT" at bounding box center [534, 317] width 116 height 27
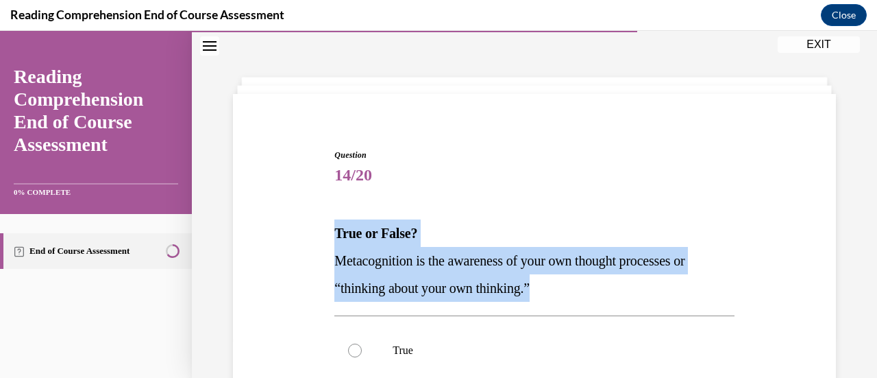
drag, startPoint x: 551, startPoint y: 284, endPoint x: 282, endPoint y: 225, distance: 275.0
click at [282, 225] on div "Question 14/20 True or False? Metacognition is the awareness of your own though…" at bounding box center [535, 355] width 610 height 495
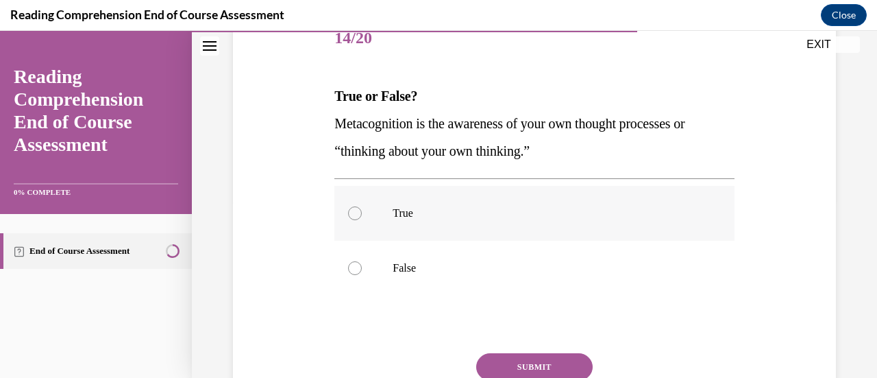
click at [364, 214] on label "True" at bounding box center [533, 213] width 399 height 55
click at [362, 214] on input "True" at bounding box center [355, 213] width 14 height 14
radio input "true"
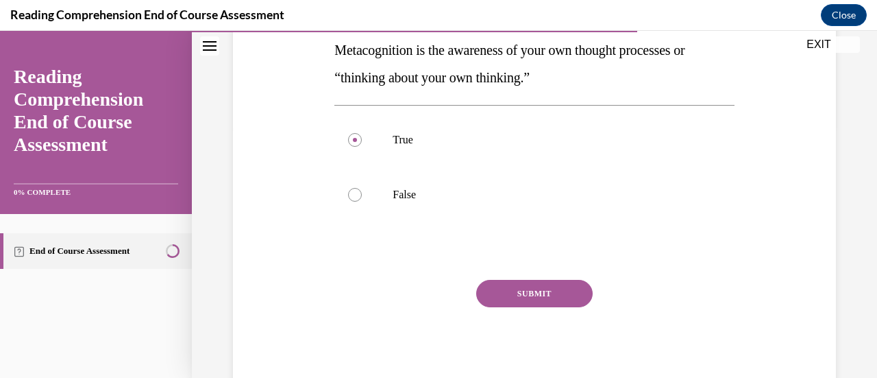
click at [530, 286] on button "SUBMIT" at bounding box center [534, 293] width 116 height 27
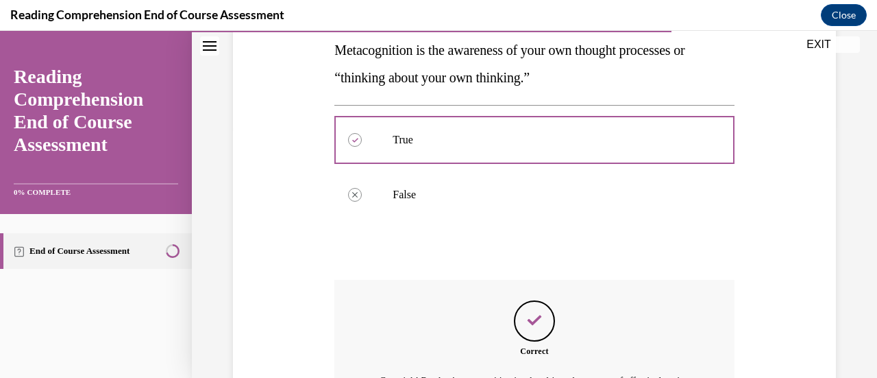
scroll to position [389, 0]
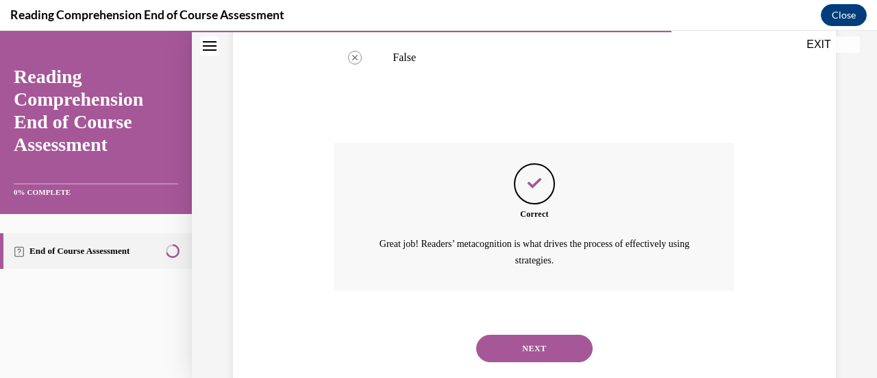
click at [542, 338] on button "NEXT" at bounding box center [534, 347] width 116 height 27
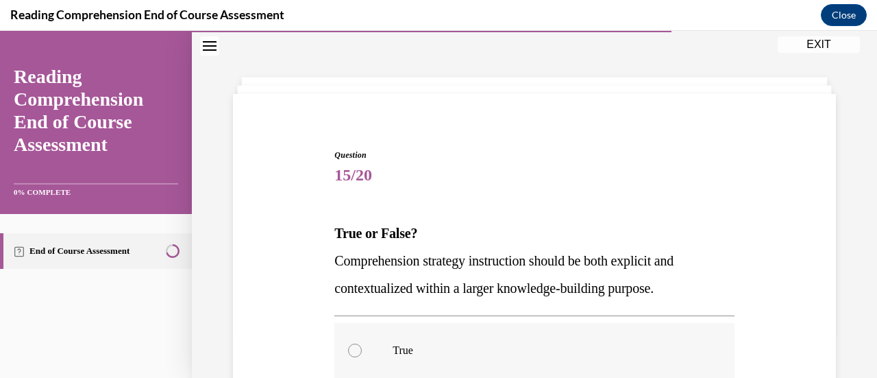
scroll to position [110, 0]
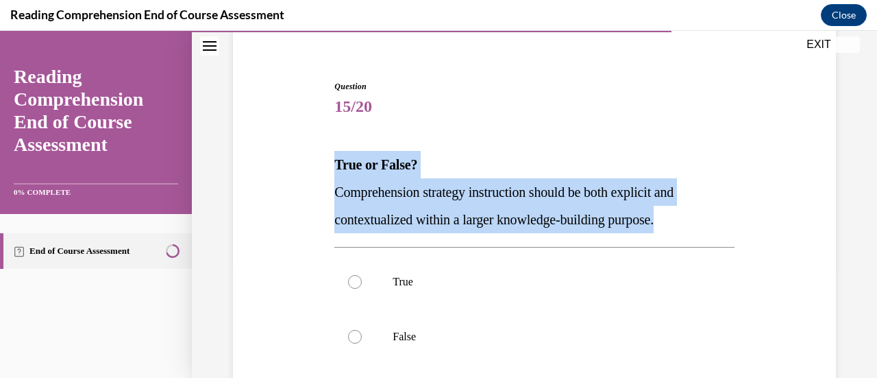
drag, startPoint x: 699, startPoint y: 208, endPoint x: 317, endPoint y: 172, distance: 384.0
click at [317, 172] on div "Question 15/20 True or False? Comprehension strategy instruction should be both…" at bounding box center [535, 286] width 610 height 495
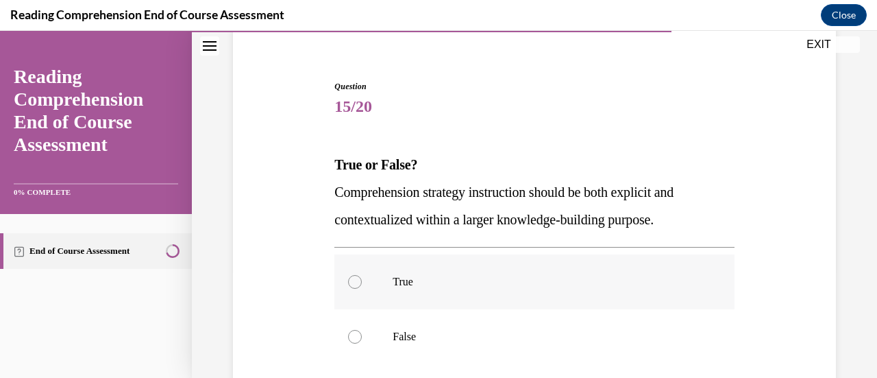
click at [356, 280] on div at bounding box center [355, 282] width 14 height 14
click at [356, 280] on input "True" at bounding box center [355, 282] width 14 height 14
radio input "true"
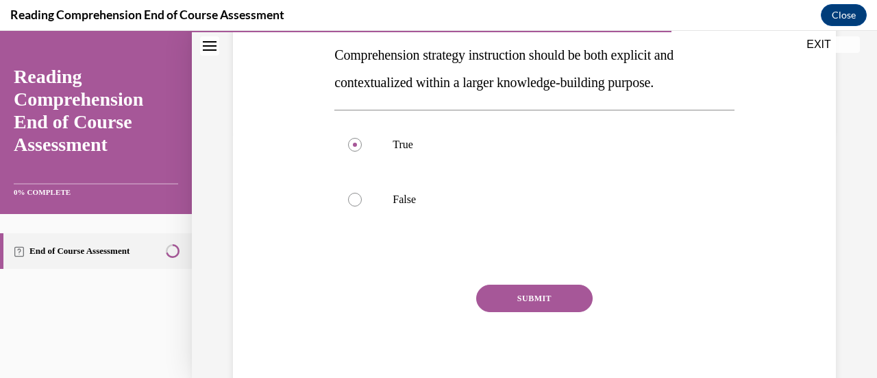
click at [533, 300] on button "SUBMIT" at bounding box center [534, 297] width 116 height 27
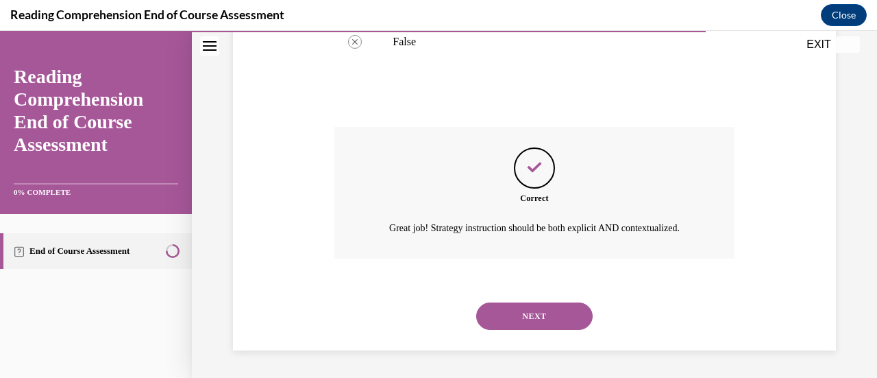
click at [523, 308] on button "NEXT" at bounding box center [534, 315] width 116 height 27
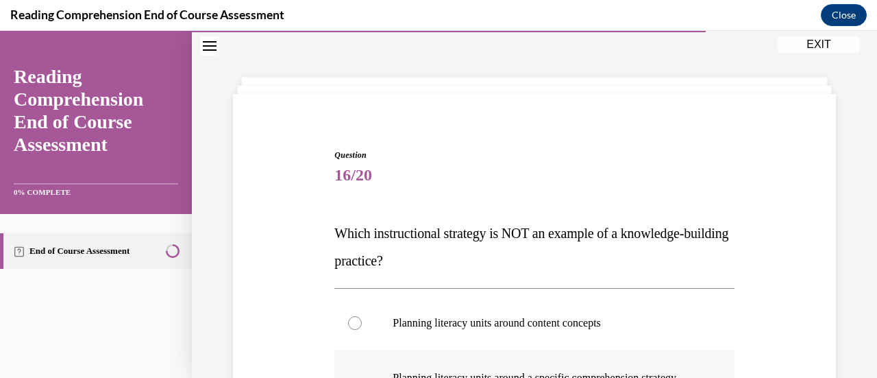
scroll to position [110, 0]
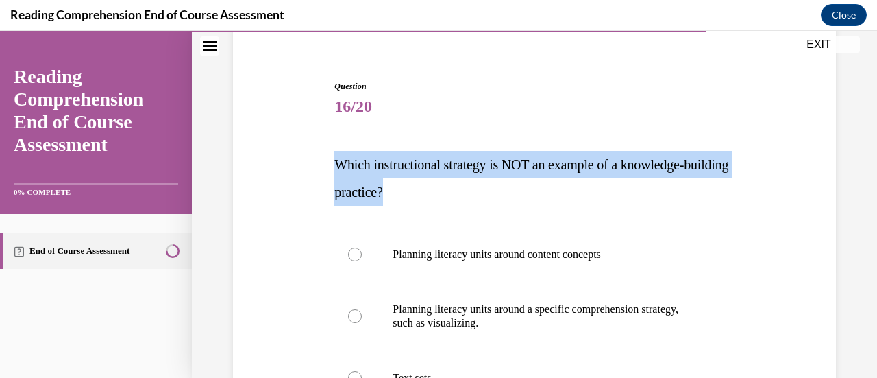
drag, startPoint x: 433, startPoint y: 195, endPoint x: 305, endPoint y: 160, distance: 133.0
click at [305, 160] on div "Question 16/20 Which instructional strategy is NOT an example of a knowledge-bu…" at bounding box center [535, 334] width 610 height 591
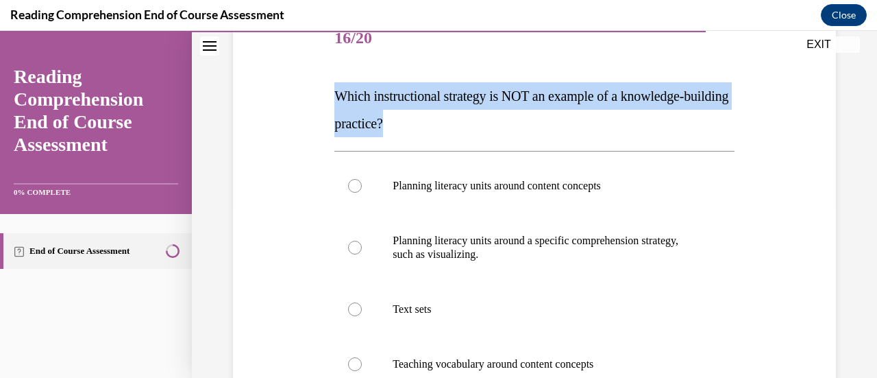
scroll to position [247, 0]
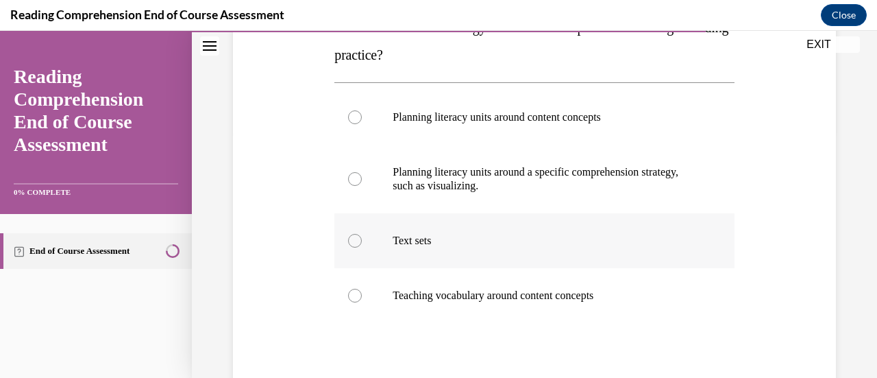
click at [351, 238] on div at bounding box center [355, 241] width 14 height 14
click at [351, 238] on input "Text sets" at bounding box center [355, 241] width 14 height 14
radio input "true"
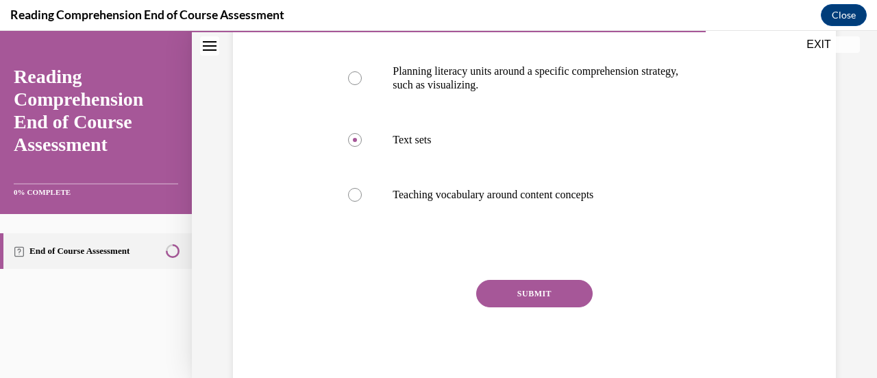
click at [559, 291] on button "SUBMIT" at bounding box center [534, 293] width 116 height 27
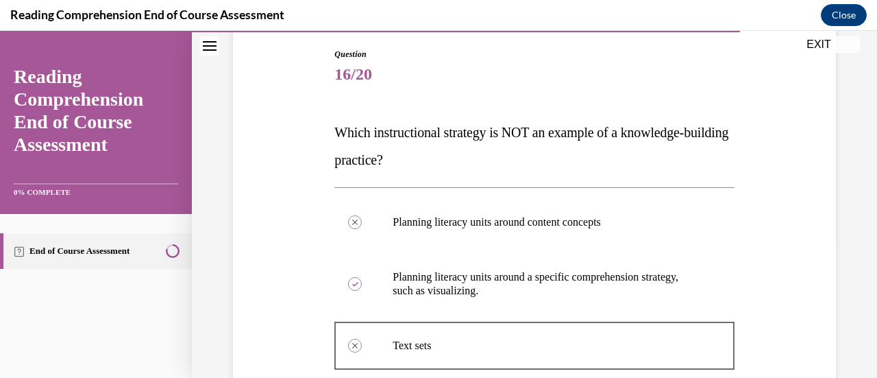
scroll to position [280, 0]
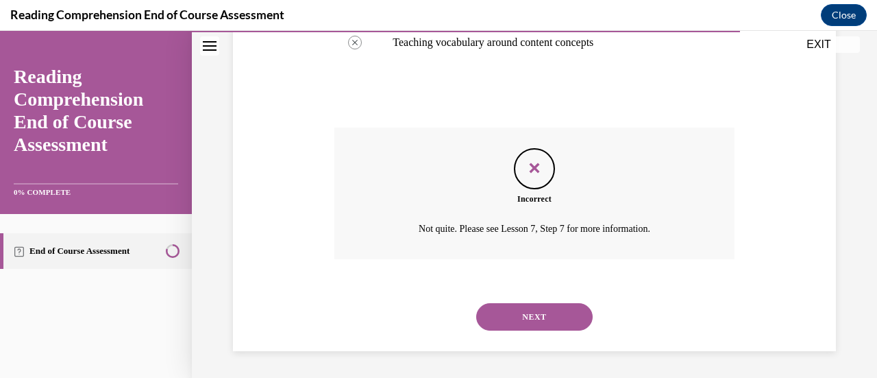
click at [552, 314] on button "NEXT" at bounding box center [534, 316] width 116 height 27
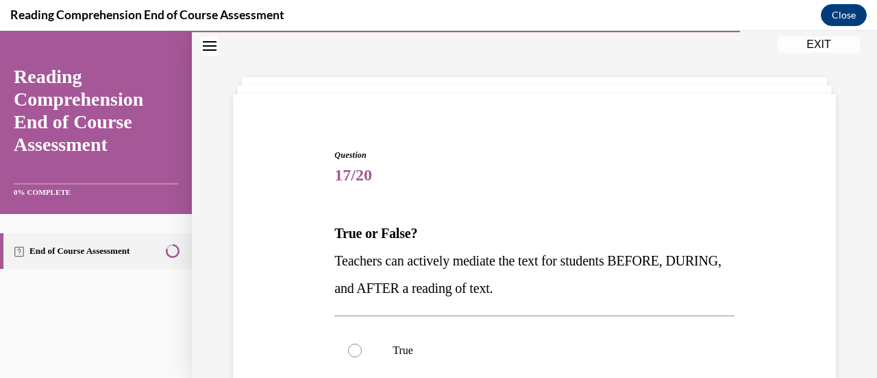
scroll to position [179, 0]
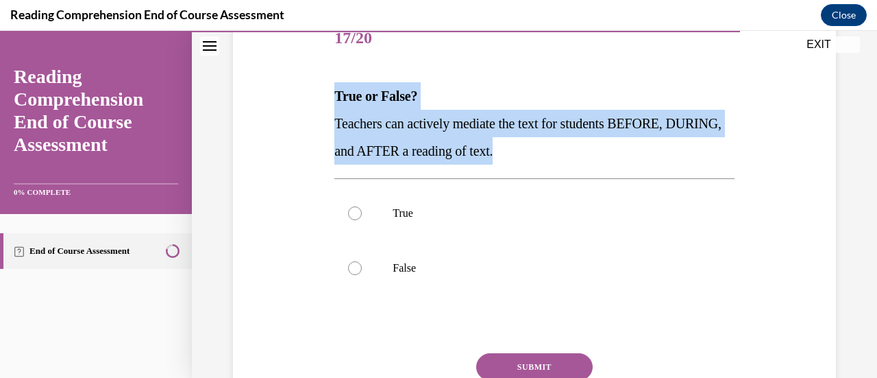
drag, startPoint x: 588, startPoint y: 156, endPoint x: 321, endPoint y: 95, distance: 273.3
click at [321, 95] on div "Question 17/20 True or False? Teachers can actively mediate the text for studen…" at bounding box center [535, 218] width 610 height 495
click at [608, 151] on p "Teachers can actively mediate the text for students BEFORE, DURING, and AFTER a…" at bounding box center [533, 137] width 399 height 55
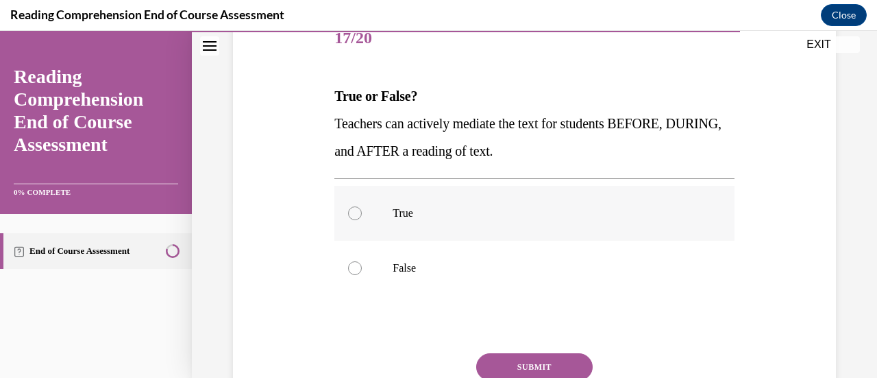
click at [358, 212] on div at bounding box center [355, 213] width 14 height 14
click at [358, 212] on input "True" at bounding box center [355, 213] width 14 height 14
radio input "true"
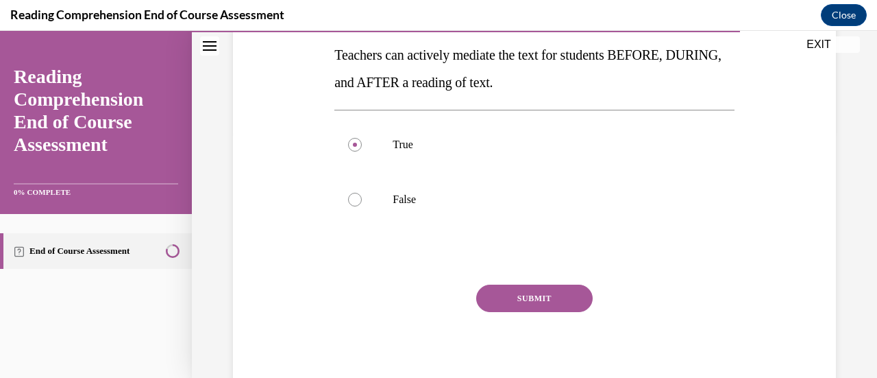
click at [531, 293] on button "SUBMIT" at bounding box center [534, 297] width 116 height 27
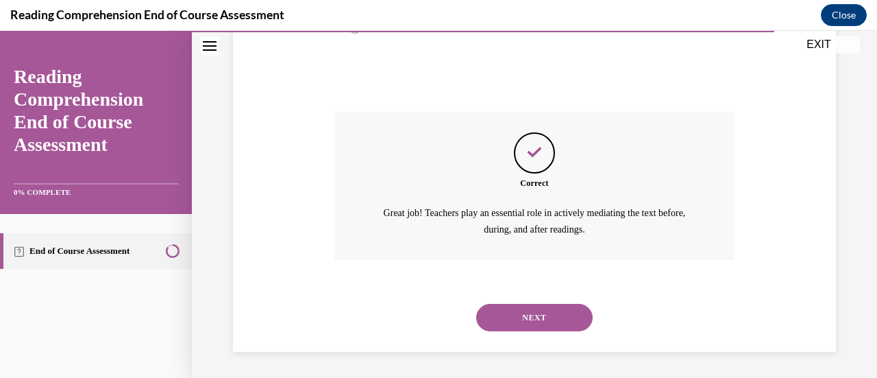
click at [528, 314] on button "NEXT" at bounding box center [534, 317] width 116 height 27
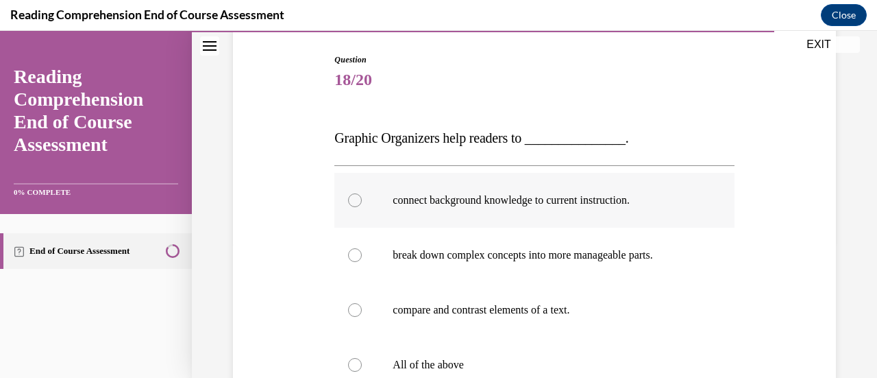
scroll to position [206, 0]
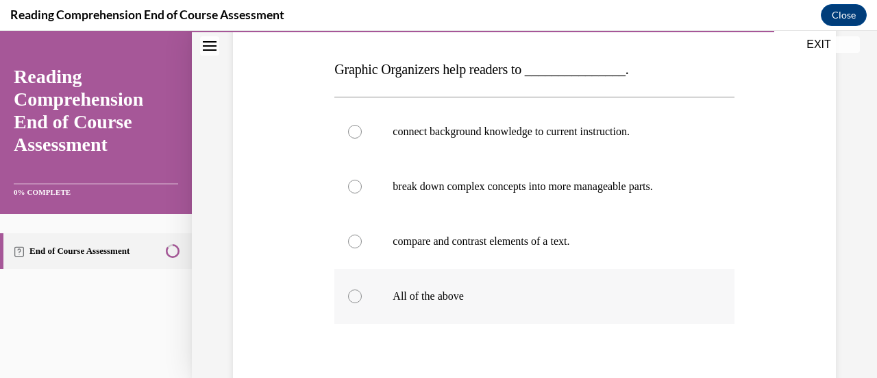
click at [344, 298] on label "All of the above" at bounding box center [533, 296] width 399 height 55
click at [348, 298] on input "All of the above" at bounding box center [355, 296] width 14 height 14
radio input "true"
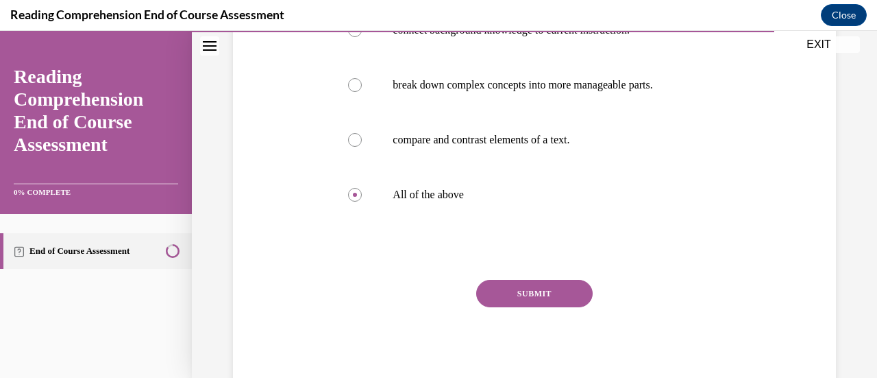
click at [502, 297] on button "SUBMIT" at bounding box center [534, 293] width 116 height 27
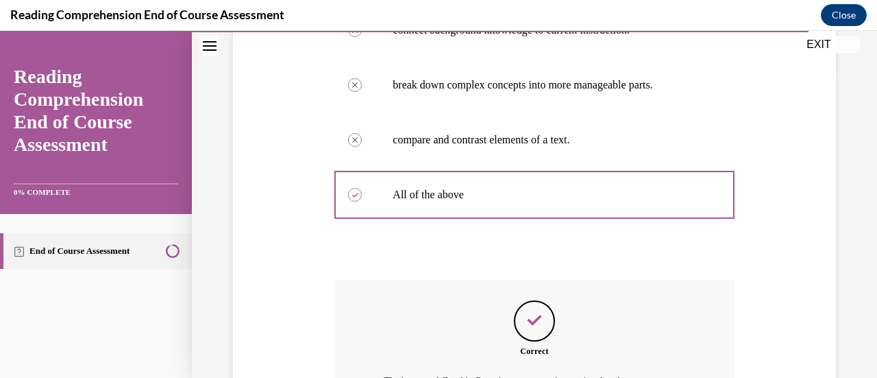
scroll to position [475, 0]
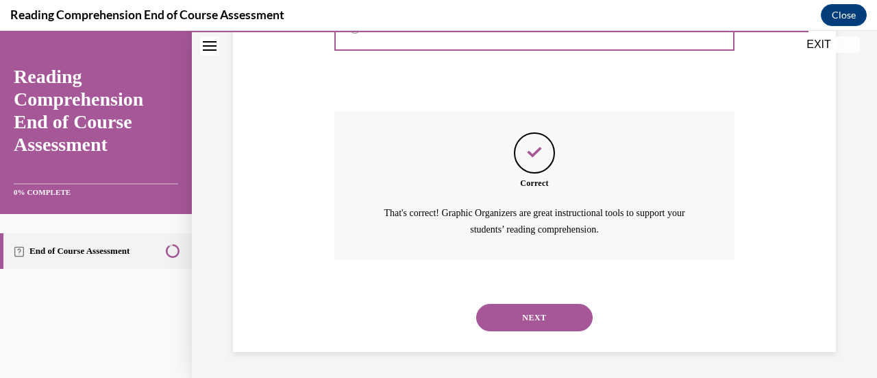
click at [522, 311] on button "NEXT" at bounding box center [534, 317] width 116 height 27
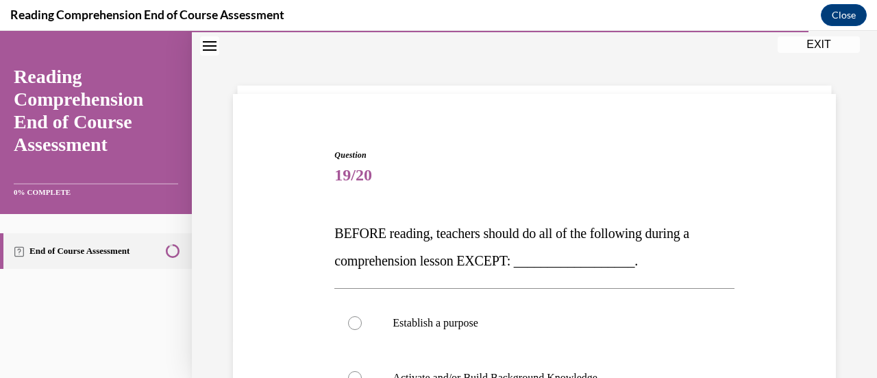
click at [669, 271] on p "BEFORE reading, teachers should do all of the following during a comprehension …" at bounding box center [533, 246] width 399 height 55
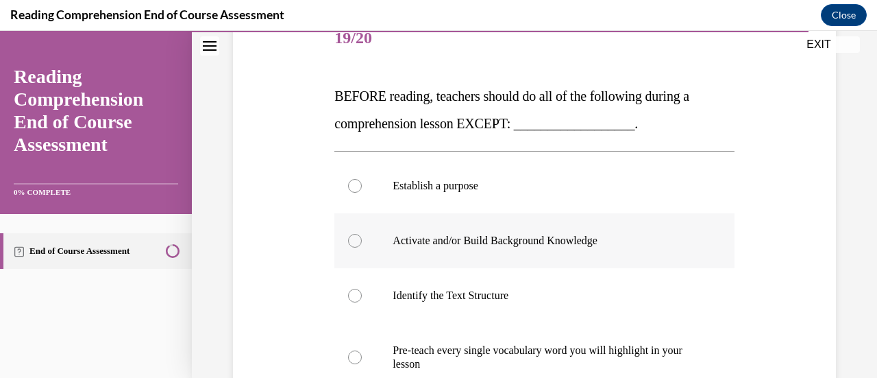
scroll to position [110, 0]
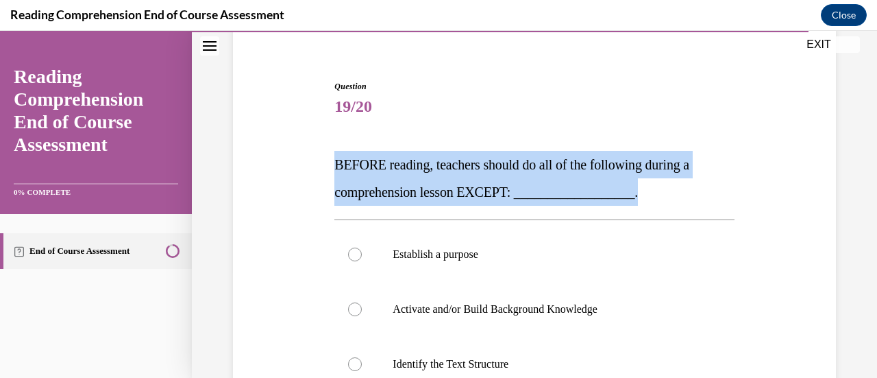
drag, startPoint x: 634, startPoint y: 194, endPoint x: 329, endPoint y: 162, distance: 307.3
click at [329, 162] on div "Question 19/20 BEFORE reading, teachers should do all of the following during a…" at bounding box center [535, 334] width 610 height 591
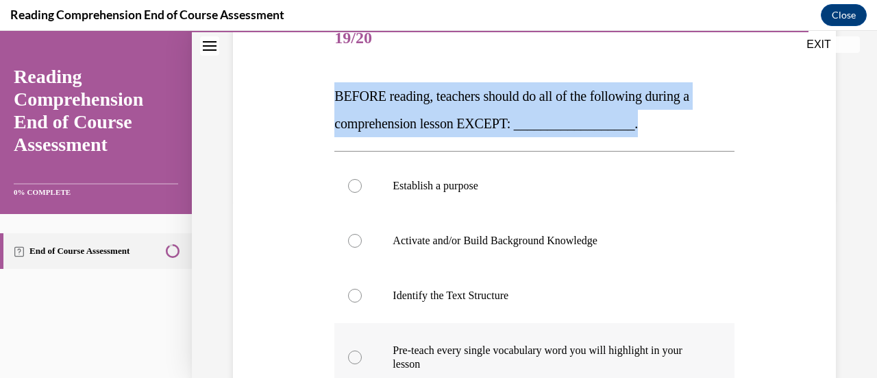
scroll to position [247, 0]
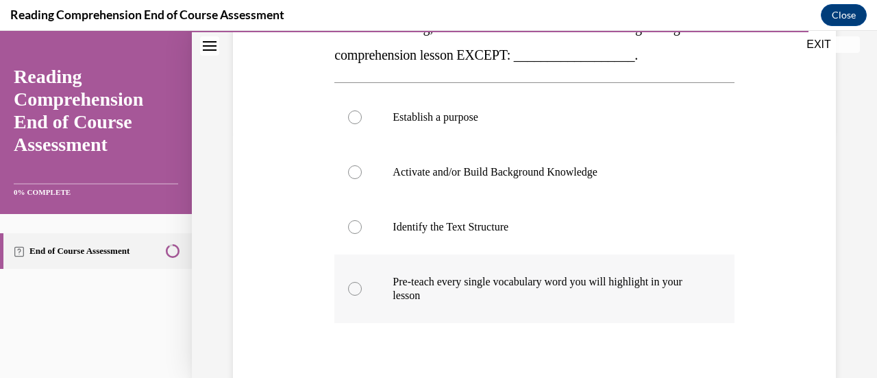
click at [359, 287] on div at bounding box center [355, 289] width 14 height 14
click at [359, 287] on input "Pre-teach every single vocabulary word you will highlight in your lesson" at bounding box center [355, 289] width 14 height 14
radio input "true"
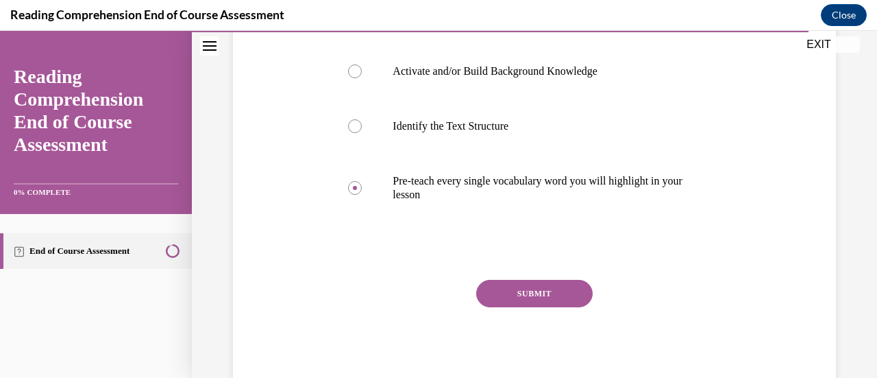
click at [493, 286] on button "SUBMIT" at bounding box center [534, 293] width 116 height 27
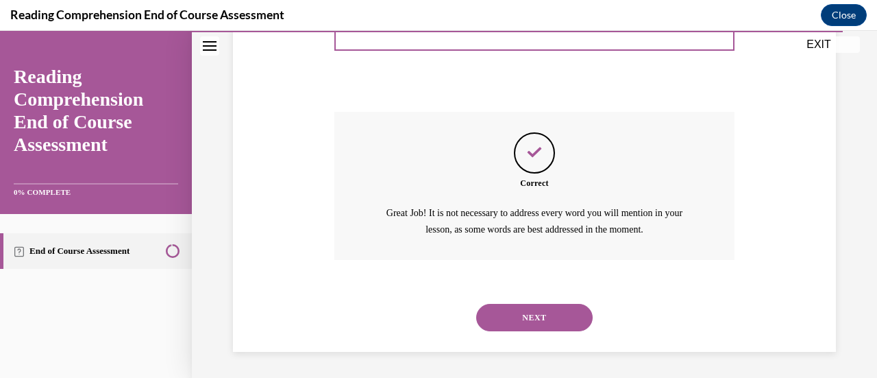
click at [526, 323] on button "NEXT" at bounding box center [534, 317] width 116 height 27
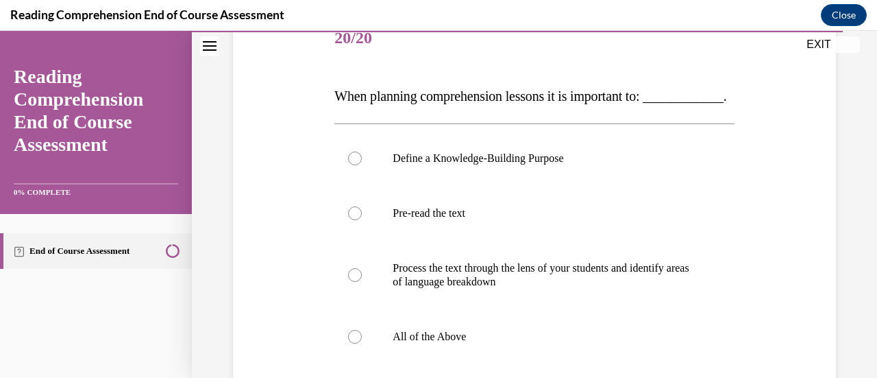
scroll to position [247, 0]
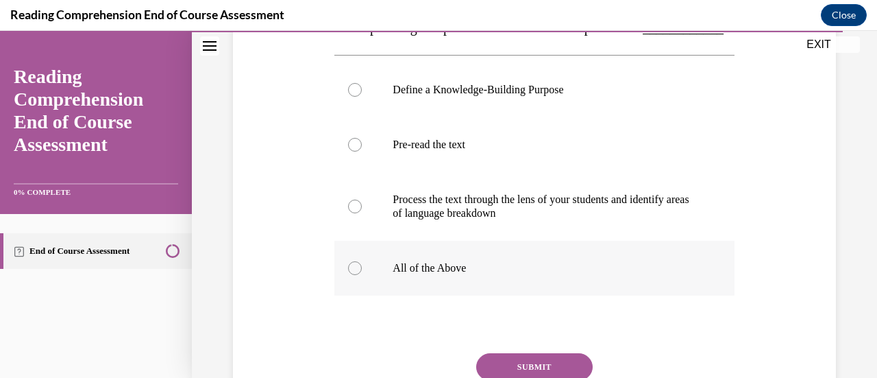
click at [358, 275] on div at bounding box center [355, 268] width 14 height 14
click at [358, 275] on input "All of the Above" at bounding box center [355, 268] width 14 height 14
radio input "true"
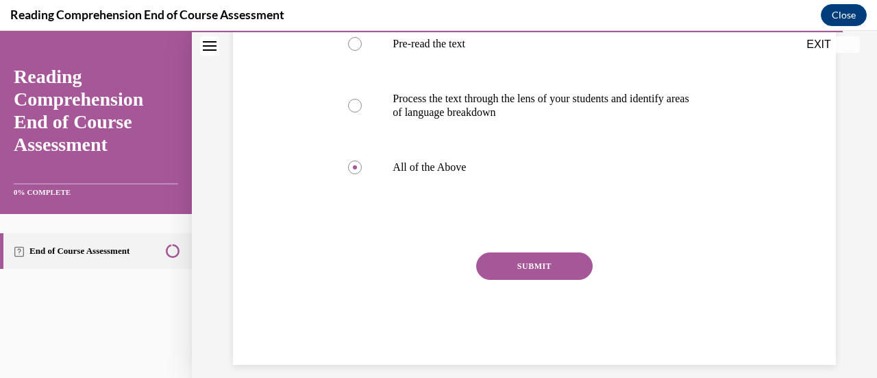
click at [528, 280] on button "SUBMIT" at bounding box center [534, 265] width 116 height 27
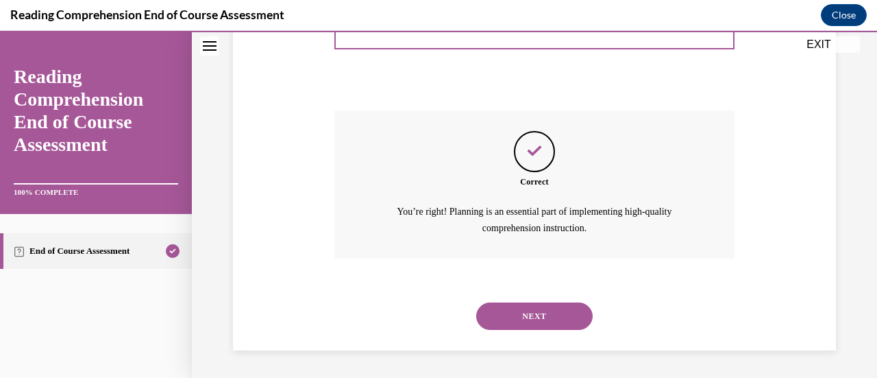
click at [541, 325] on button "NEXT" at bounding box center [534, 315] width 116 height 27
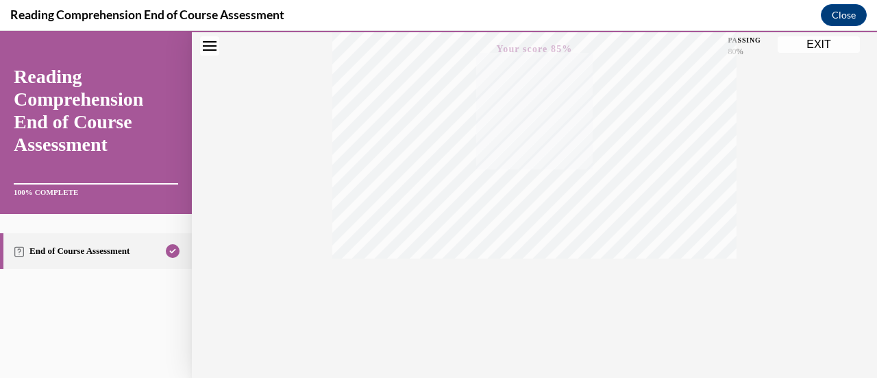
scroll to position [355, 0]
click at [818, 42] on button "EXIT" at bounding box center [819, 44] width 82 height 16
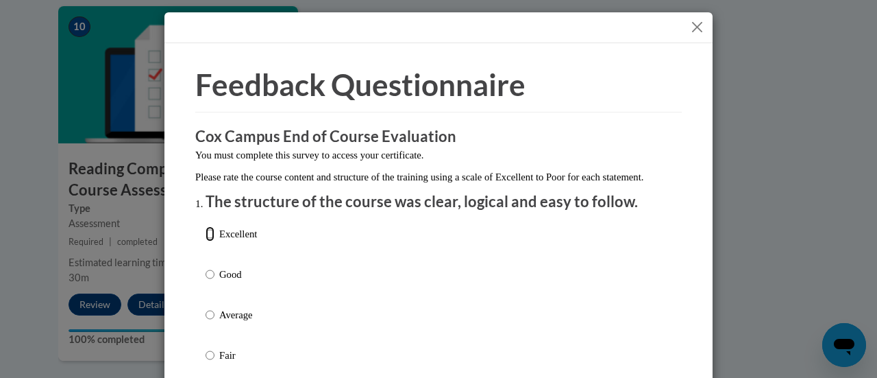
click at [206, 241] on input "Excellent" at bounding box center [210, 233] width 9 height 15
radio input "true"
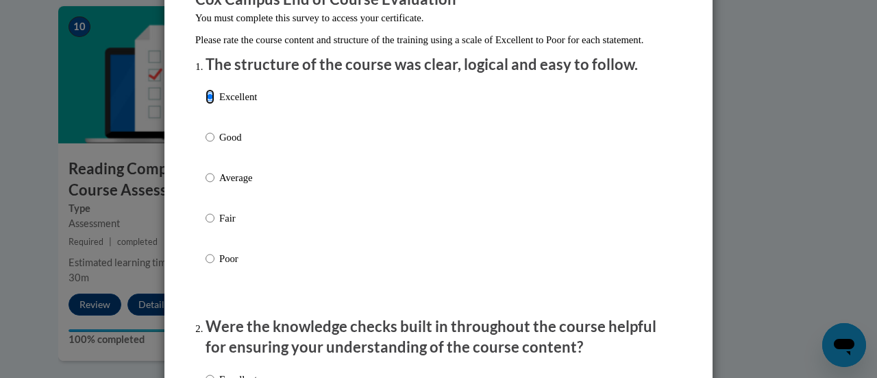
scroll to position [274, 0]
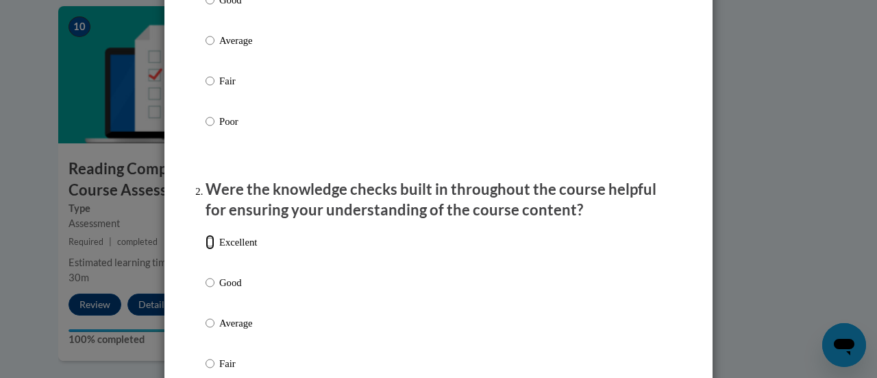
click at [207, 249] on input "Excellent" at bounding box center [210, 241] width 9 height 15
radio input "true"
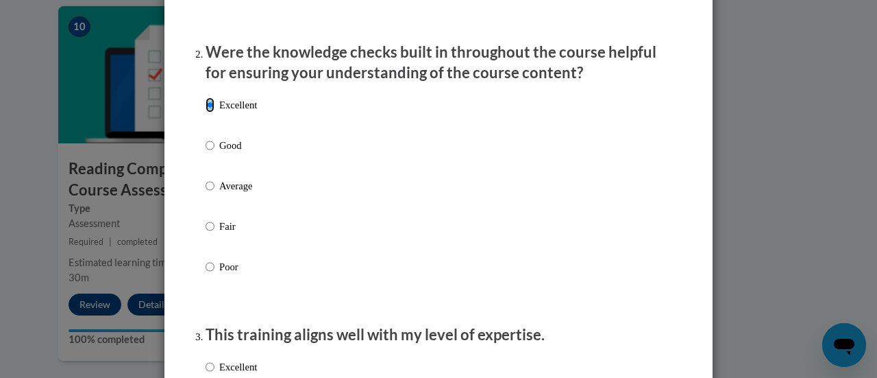
scroll to position [548, 0]
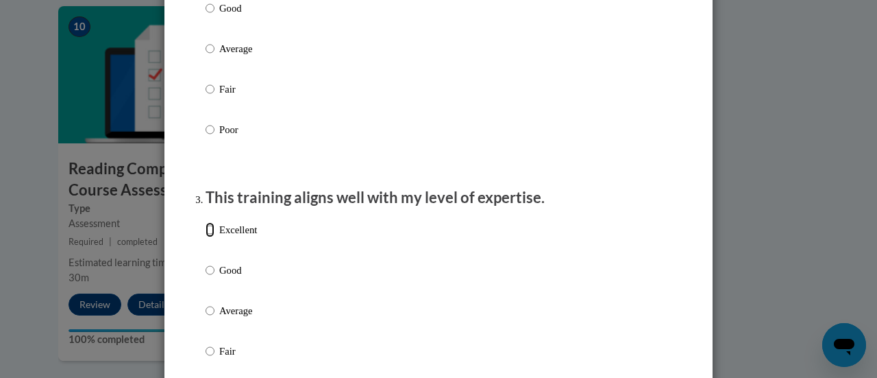
click at [206, 237] on input "Excellent" at bounding box center [210, 229] width 9 height 15
radio input "true"
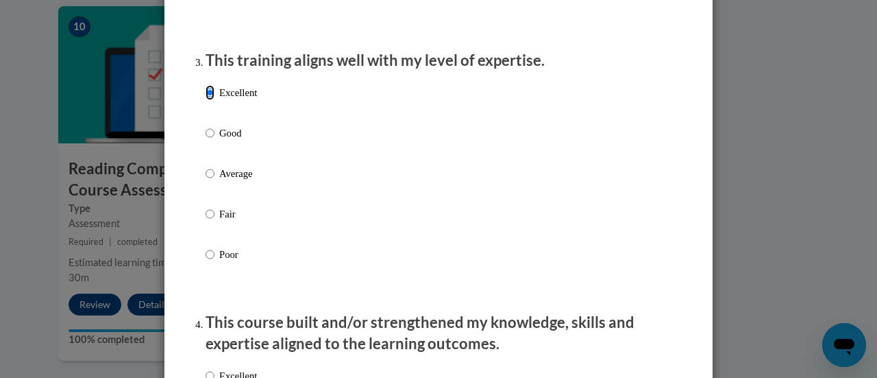
scroll to position [822, 0]
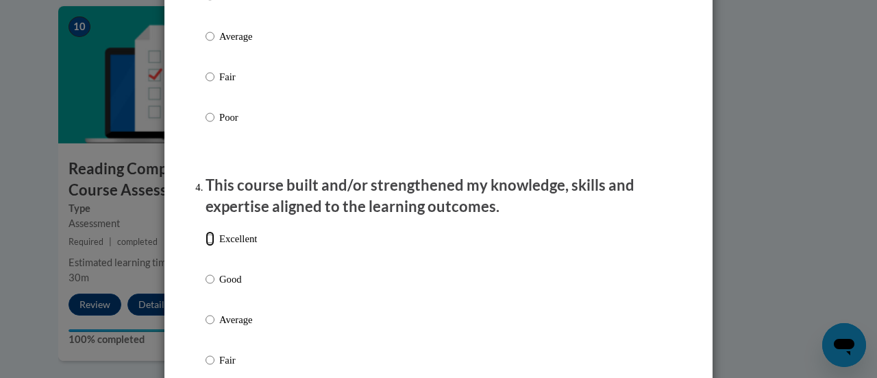
click at [206, 246] on input "Excellent" at bounding box center [210, 238] width 9 height 15
radio input "true"
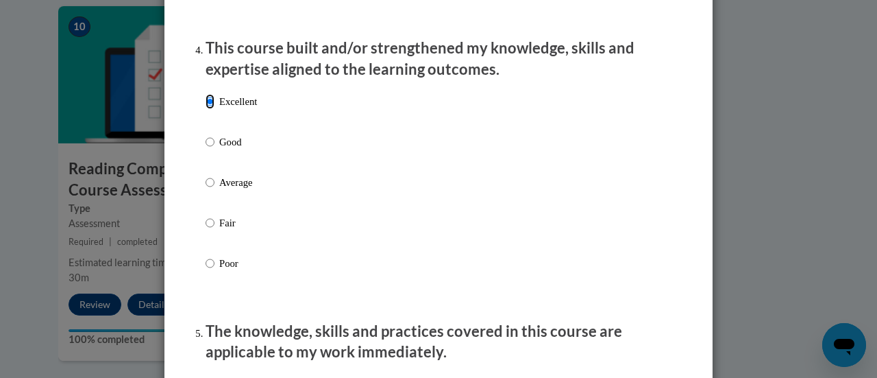
scroll to position [1096, 0]
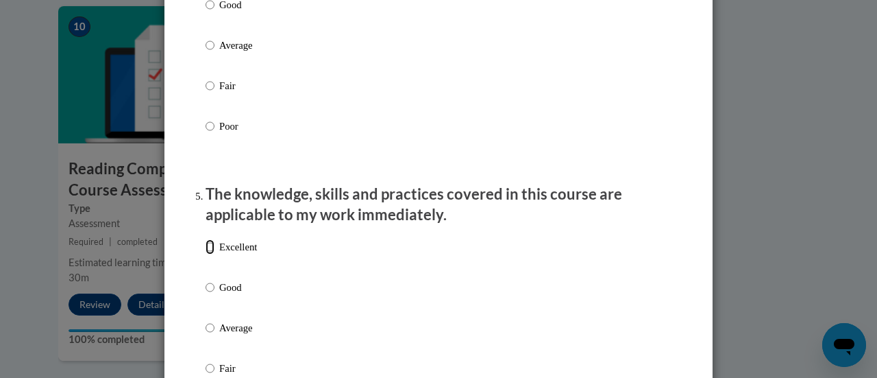
click at [206, 254] on input "Excellent" at bounding box center [210, 246] width 9 height 15
radio input "true"
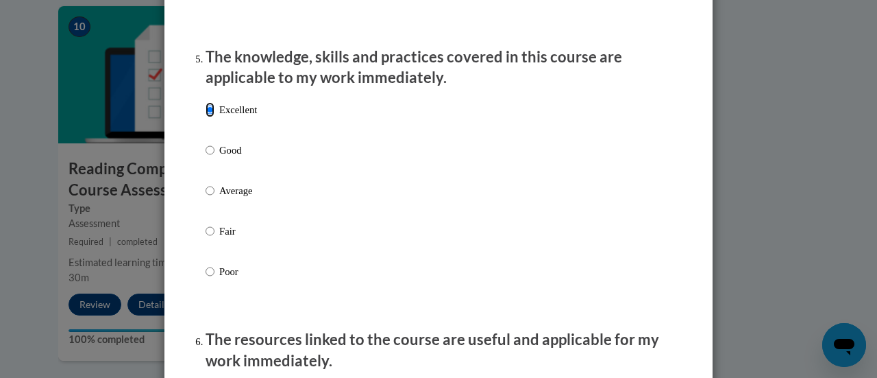
scroll to position [1439, 0]
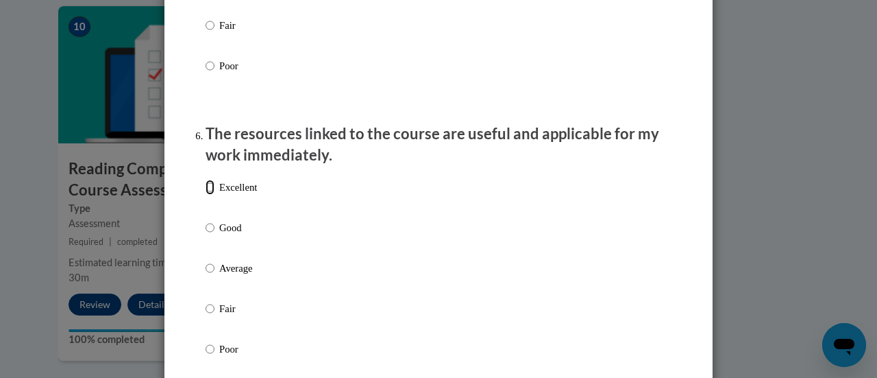
click at [208, 195] on input "Excellent" at bounding box center [210, 187] width 9 height 15
radio input "true"
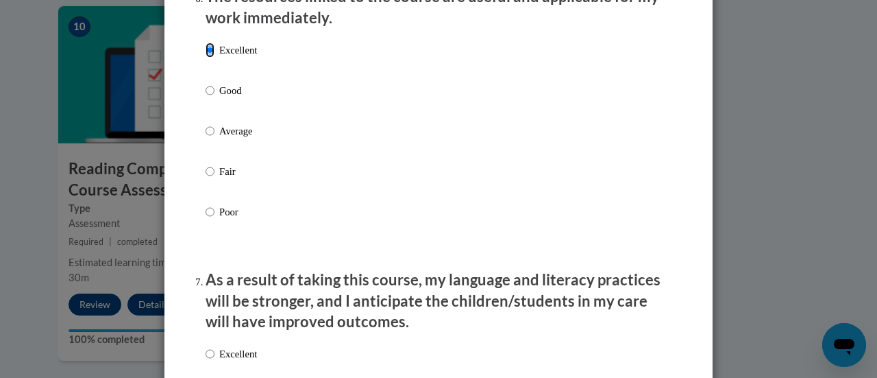
scroll to position [1713, 0]
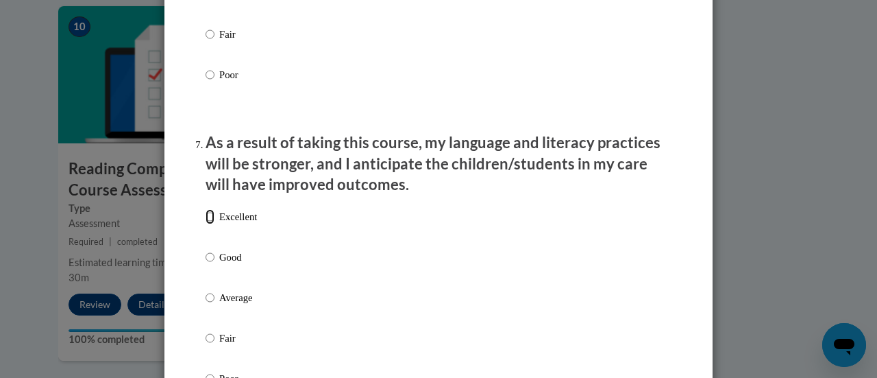
click at [206, 224] on input "Excellent" at bounding box center [210, 216] width 9 height 15
radio input "true"
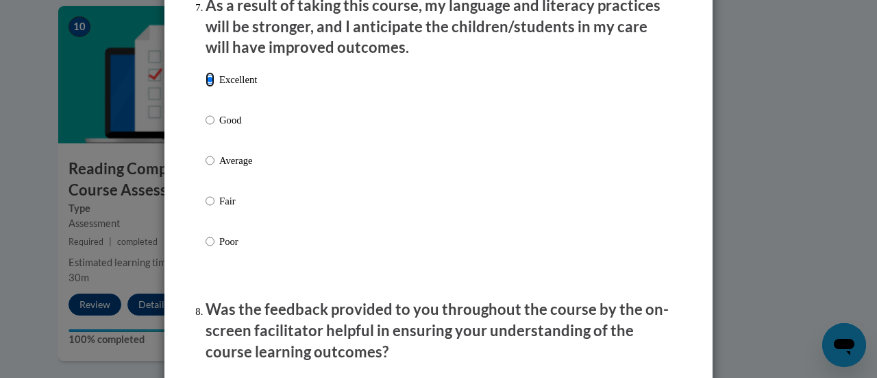
scroll to position [1987, 0]
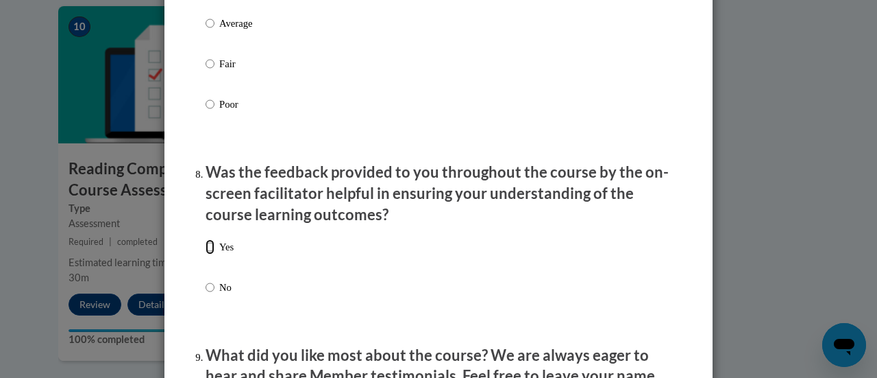
drag, startPoint x: 206, startPoint y: 258, endPoint x: 217, endPoint y: 257, distance: 11.0
click at [207, 254] on input "Yes" at bounding box center [210, 246] width 9 height 15
radio input "true"
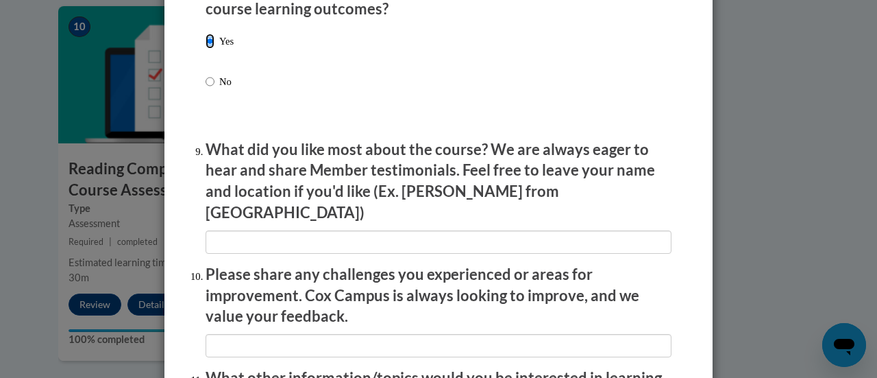
scroll to position [2330, 0]
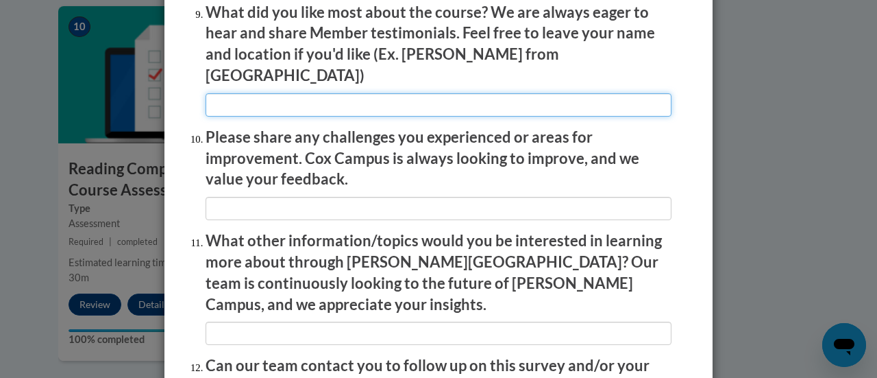
click at [278, 98] on input "textbox" at bounding box center [439, 104] width 466 height 23
type input "Good program"
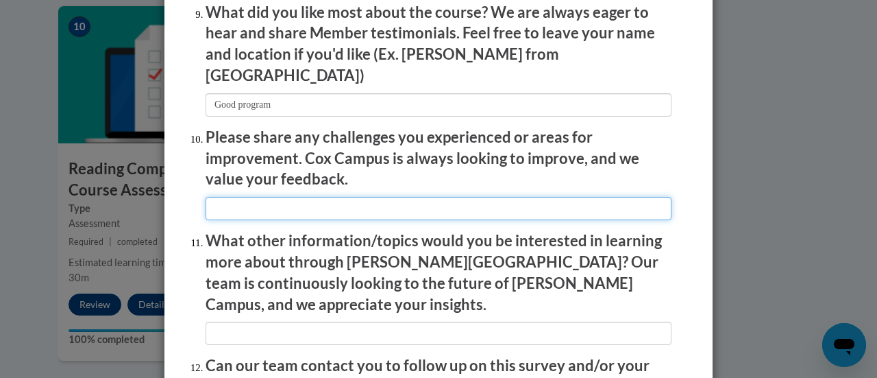
click at [275, 203] on input "textbox" at bounding box center [439, 208] width 466 height 23
type input "No challennges"
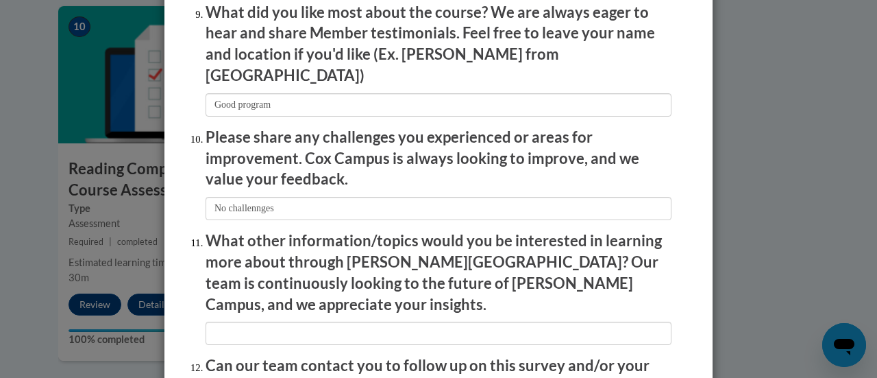
click at [274, 290] on li "What other information/topics would you be interested in learning more about th…" at bounding box center [439, 287] width 466 height 114
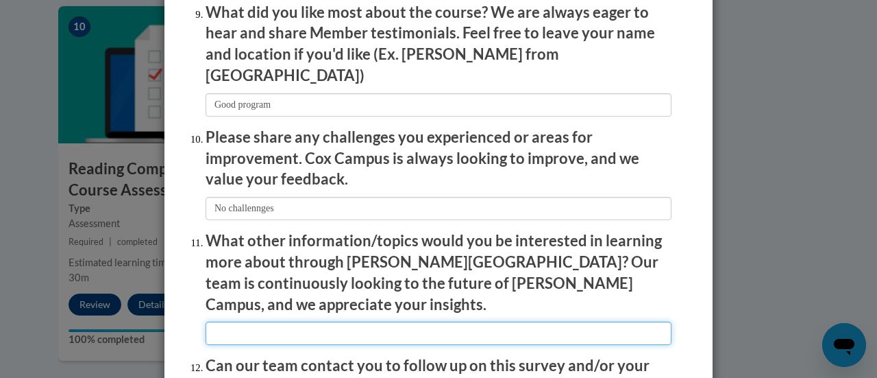
click at [280, 321] on input "textbox" at bounding box center [439, 332] width 466 height 23
type input "None"
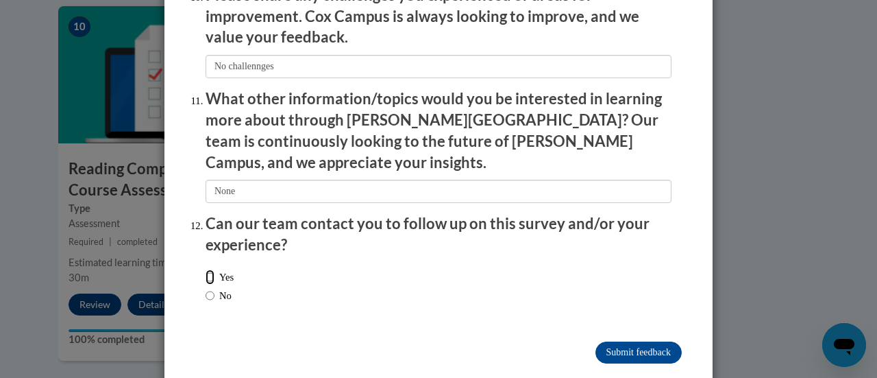
click at [206, 269] on input "Yes" at bounding box center [210, 276] width 9 height 15
radio input "true"
click at [632, 341] on input "Submit feedback" at bounding box center [638, 352] width 86 height 22
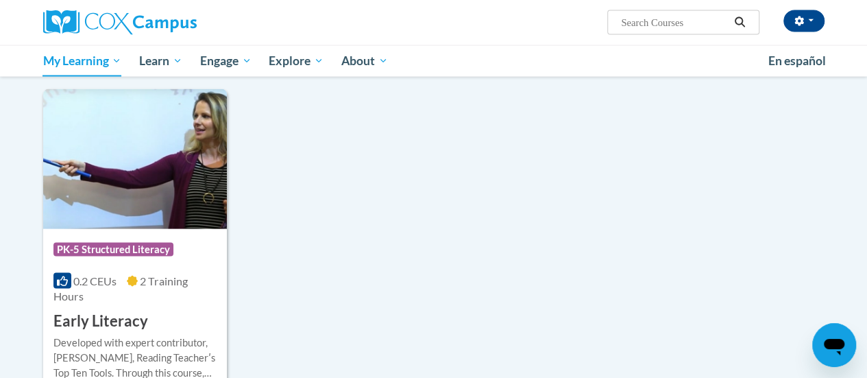
scroll to position [1198, 0]
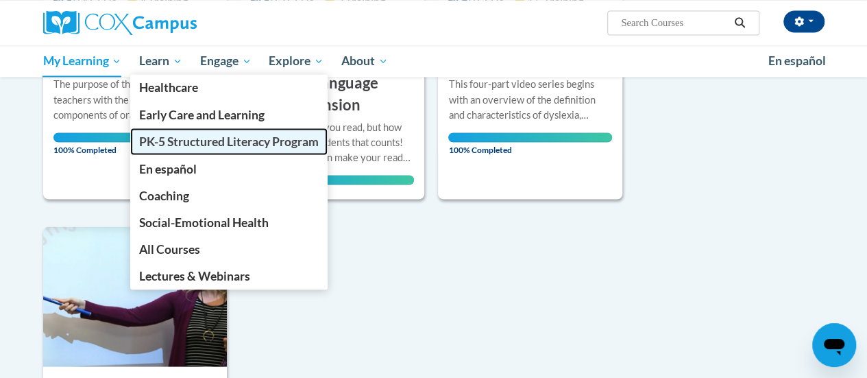
click at [195, 143] on span "PK-5 Structured Literacy Program" at bounding box center [229, 141] width 180 height 14
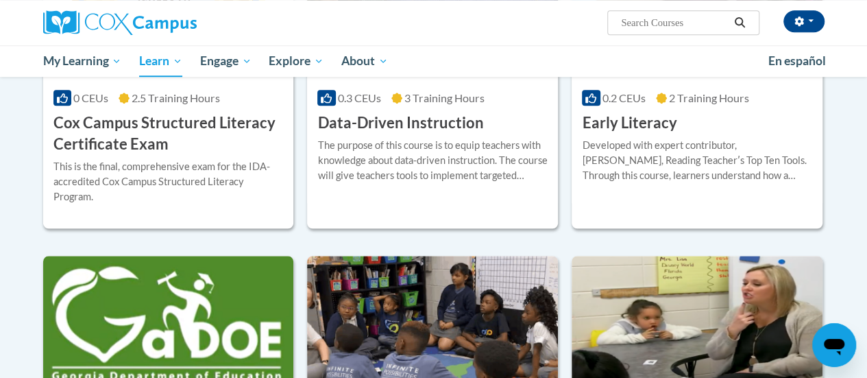
scroll to position [480, 0]
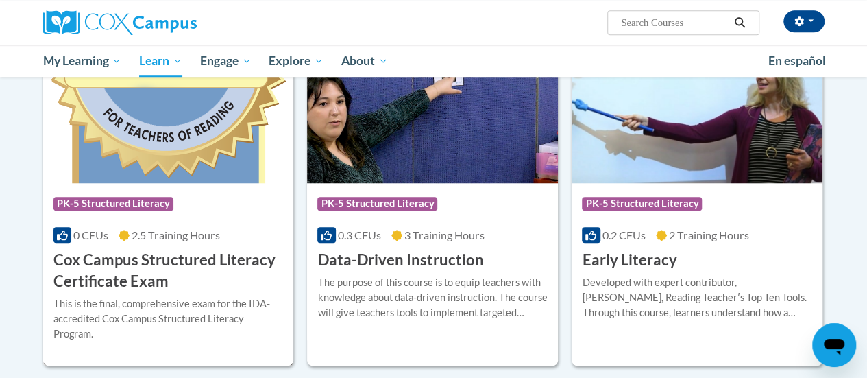
click at [183, 148] on img at bounding box center [168, 113] width 251 height 140
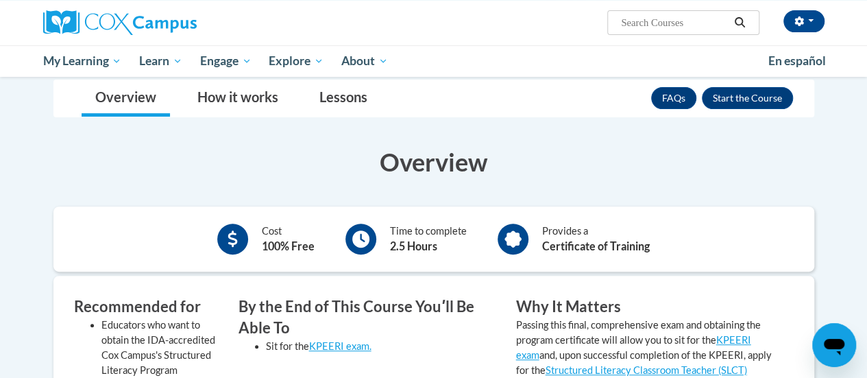
scroll to position [137, 0]
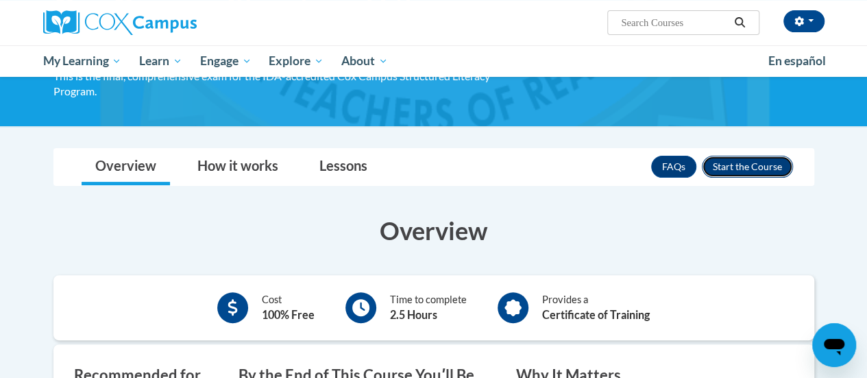
click at [750, 166] on button "Enroll" at bounding box center [747, 167] width 91 height 22
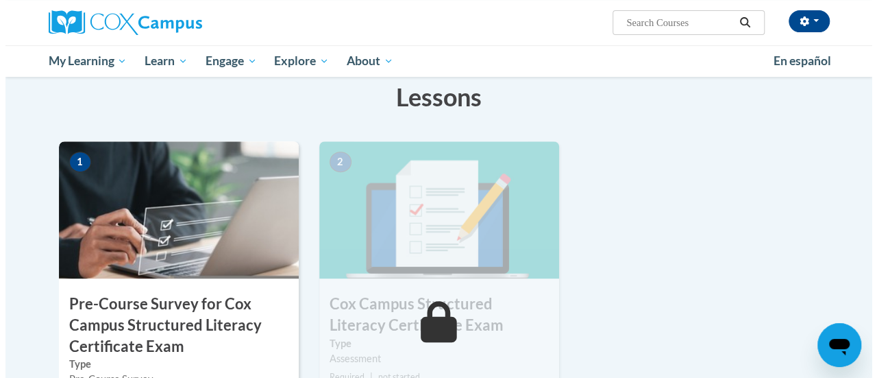
scroll to position [411, 0]
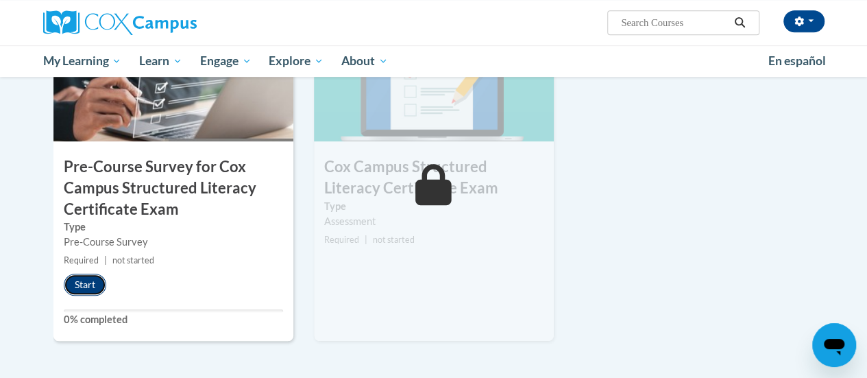
click at [90, 282] on button "Start" at bounding box center [85, 284] width 42 height 22
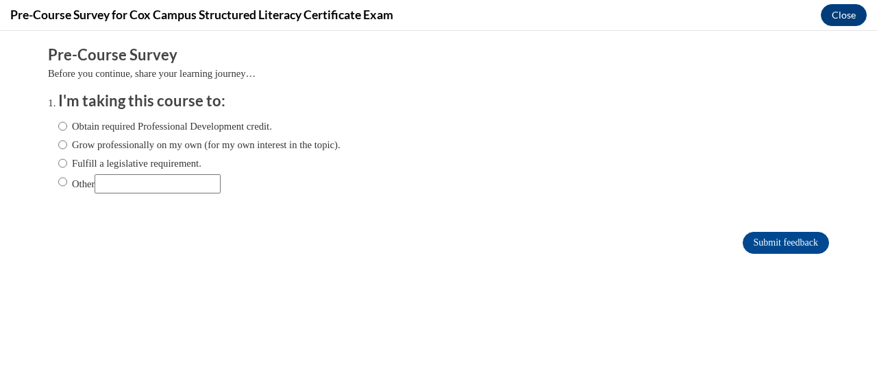
scroll to position [0, 0]
click at [58, 124] on input "Obtain required Professional Development credit." at bounding box center [62, 126] width 9 height 15
radio input "true"
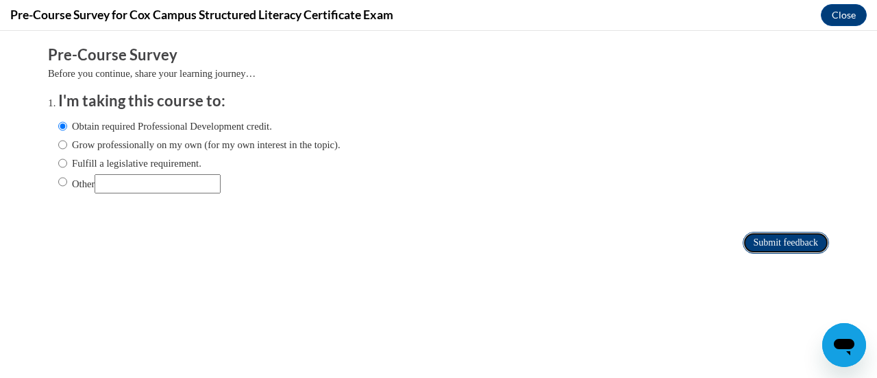
click at [773, 236] on input "Submit feedback" at bounding box center [786, 243] width 86 height 22
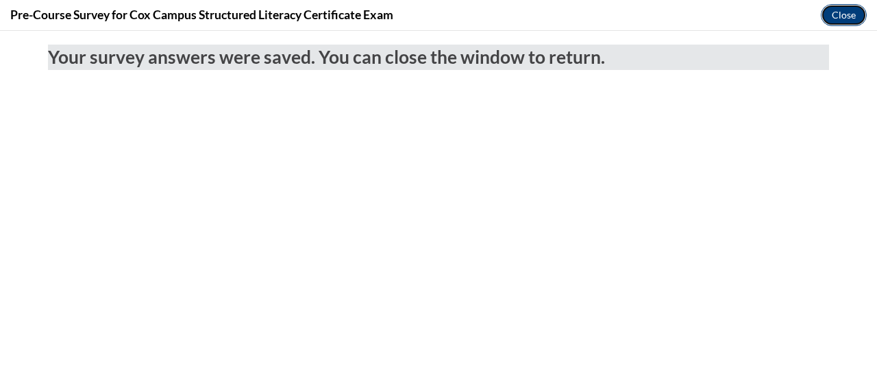
click at [841, 16] on button "Close" at bounding box center [844, 15] width 46 height 22
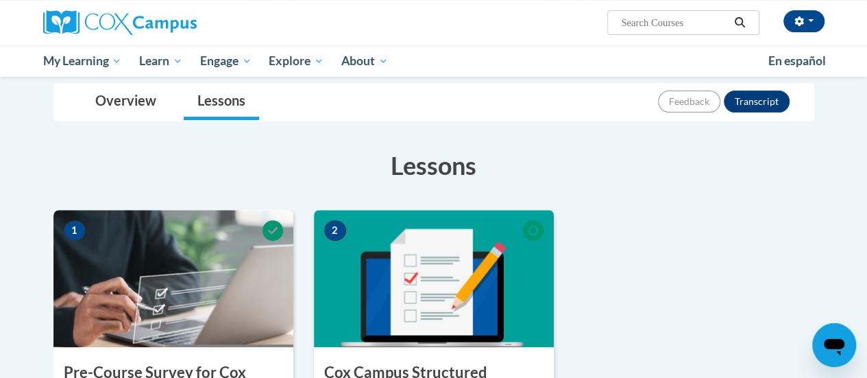
scroll to position [137, 0]
